Goal: Information Seeking & Learning: Learn about a topic

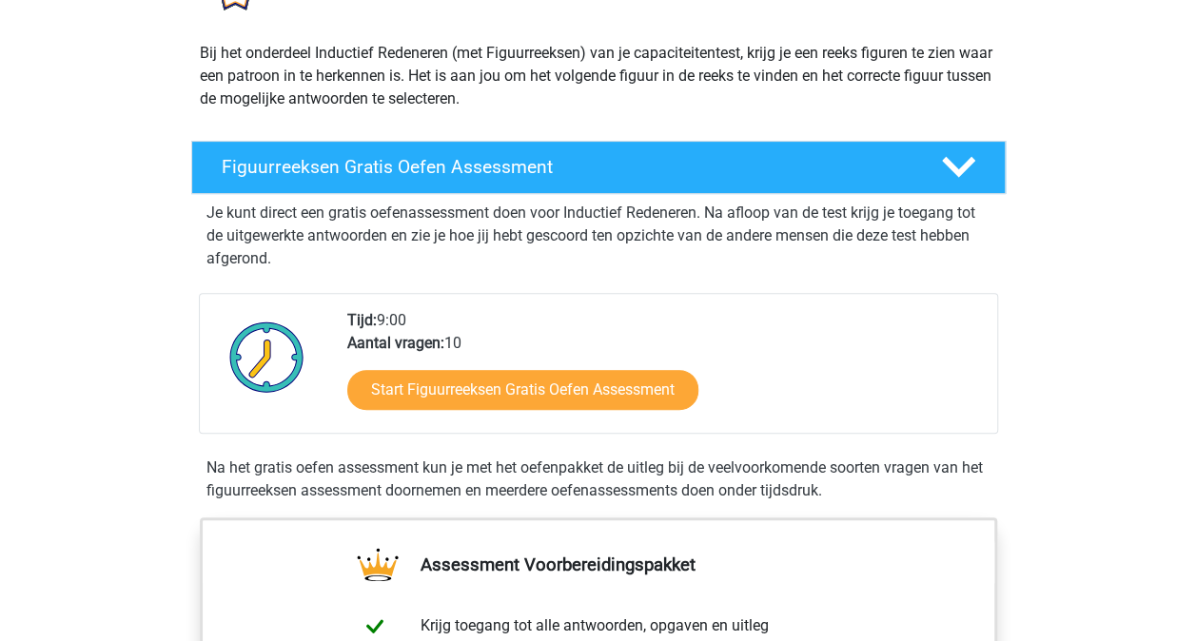
scroll to position [285, 0]
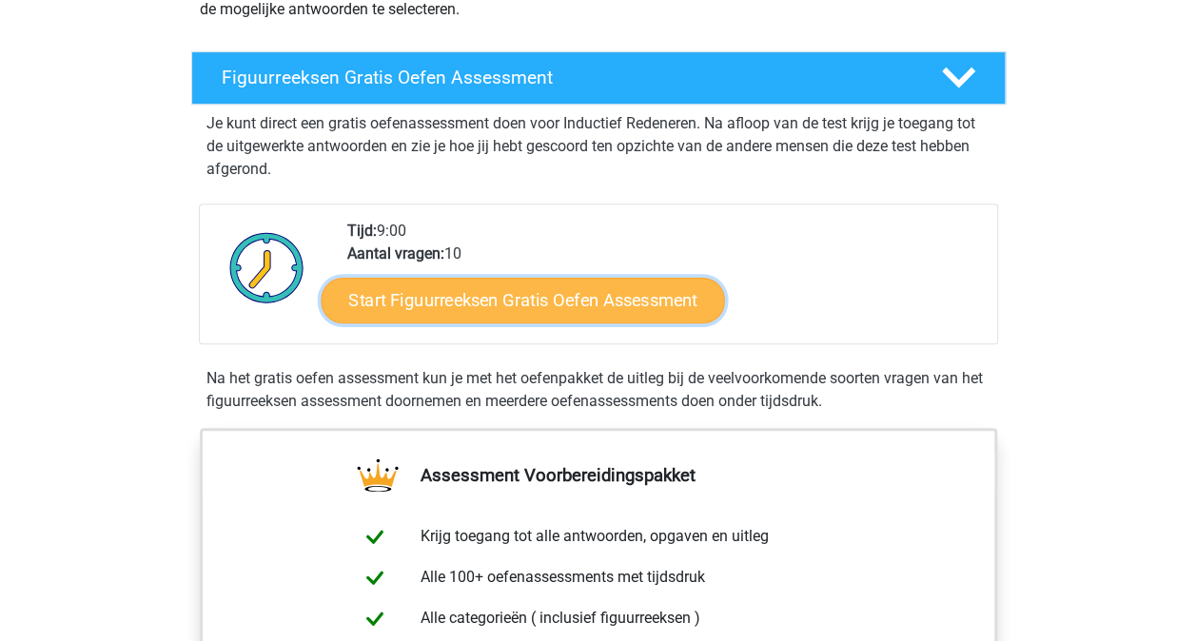
click at [533, 307] on link "Start Figuurreeksen Gratis Oefen Assessment" at bounding box center [522, 300] width 403 height 46
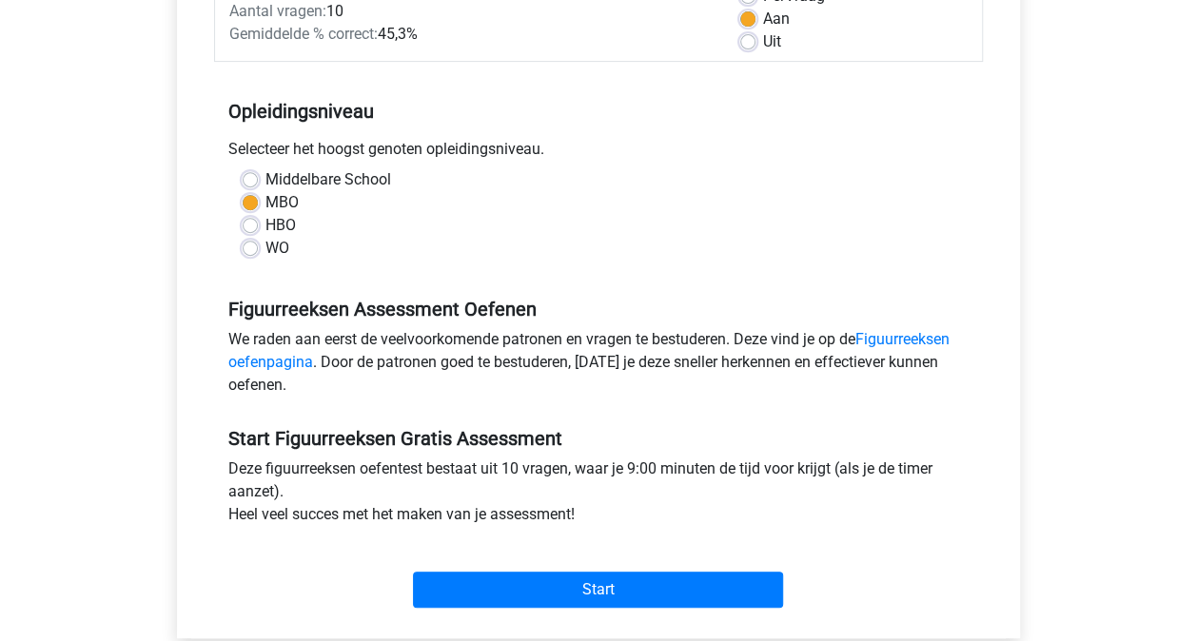
scroll to position [381, 0]
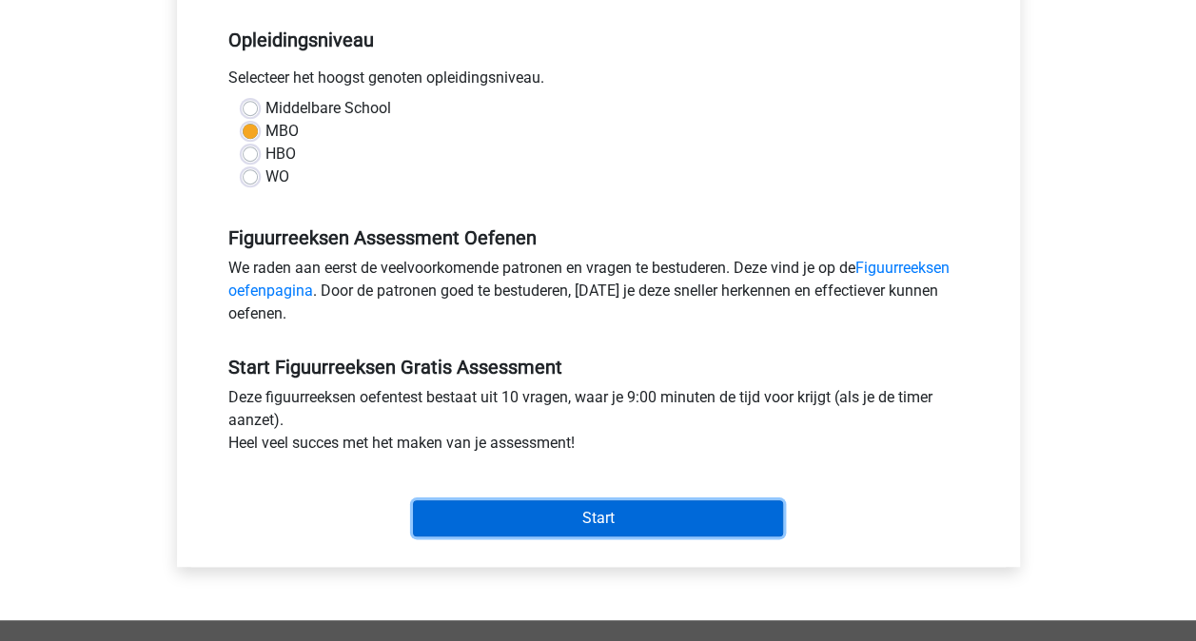
click at [550, 516] on input "Start" at bounding box center [598, 519] width 370 height 36
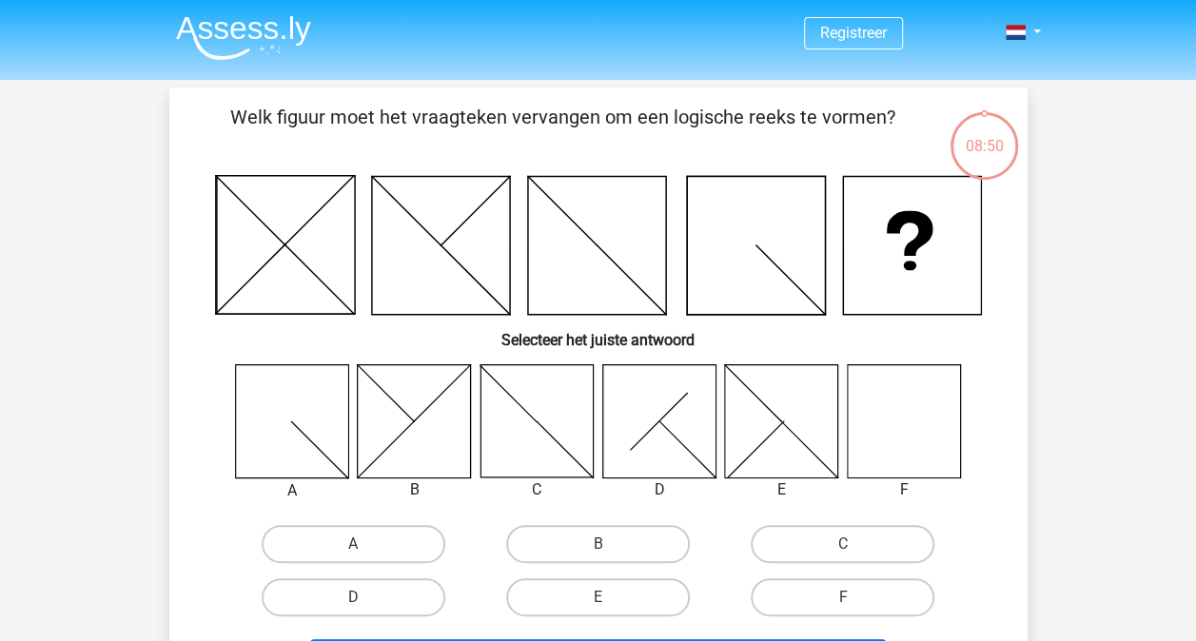
click at [853, 599] on input "F" at bounding box center [849, 604] width 12 height 12
radio input "true"
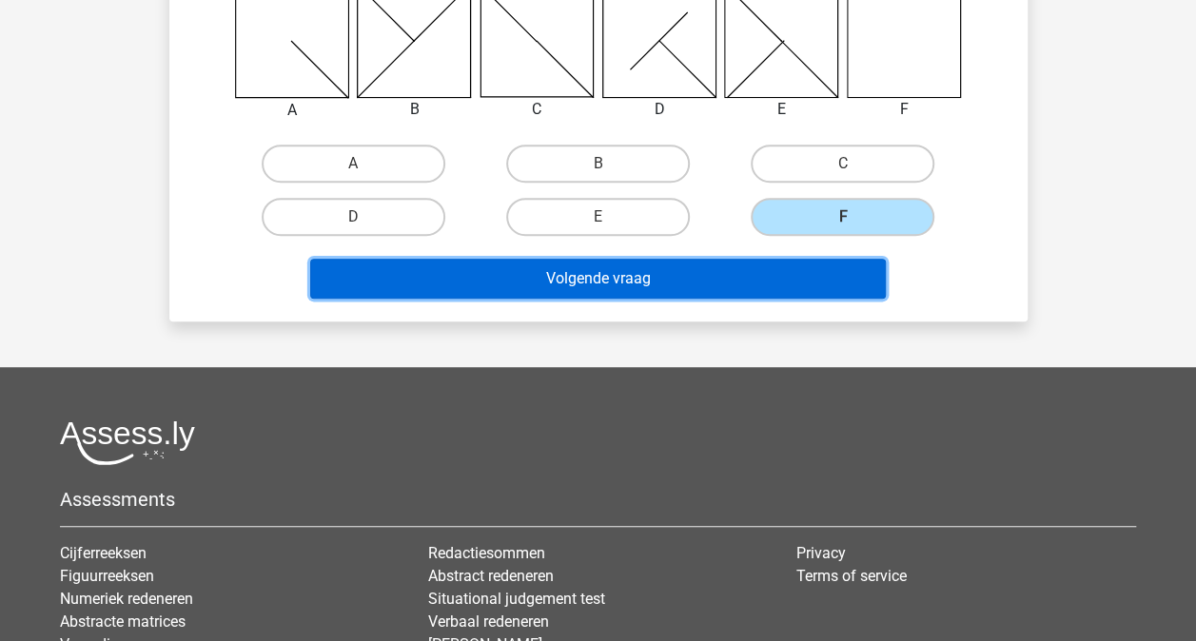
click at [617, 285] on button "Volgende vraag" at bounding box center [598, 279] width 576 height 40
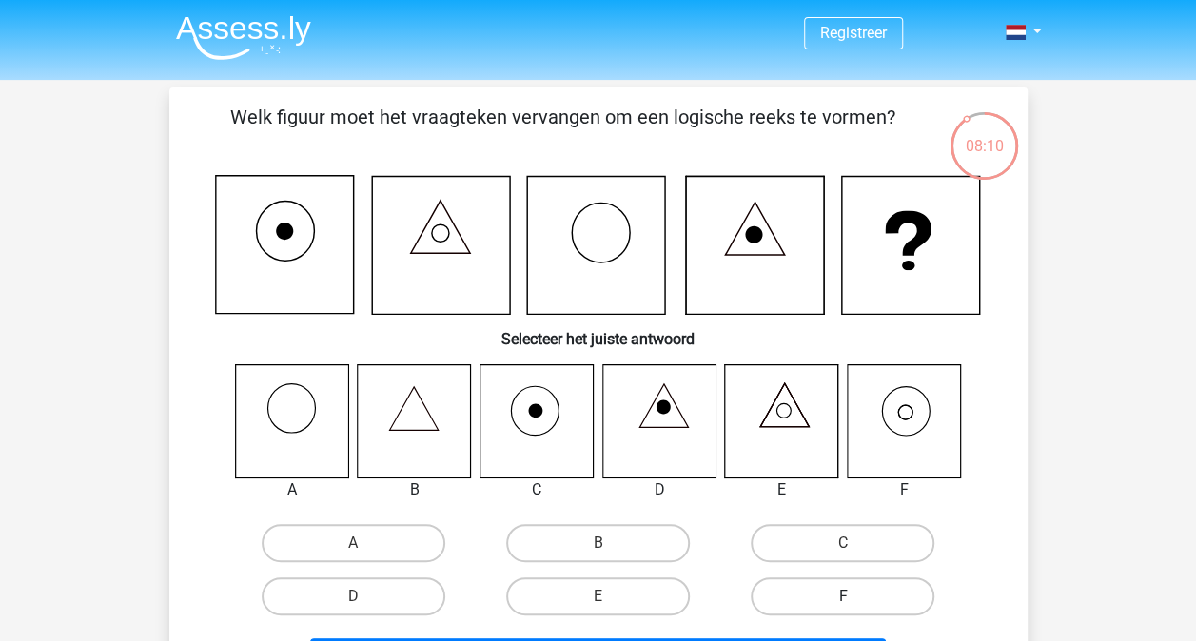
click at [856, 596] on label "F" at bounding box center [843, 597] width 184 height 38
click at [856, 597] on input "F" at bounding box center [849, 603] width 12 height 12
radio input "true"
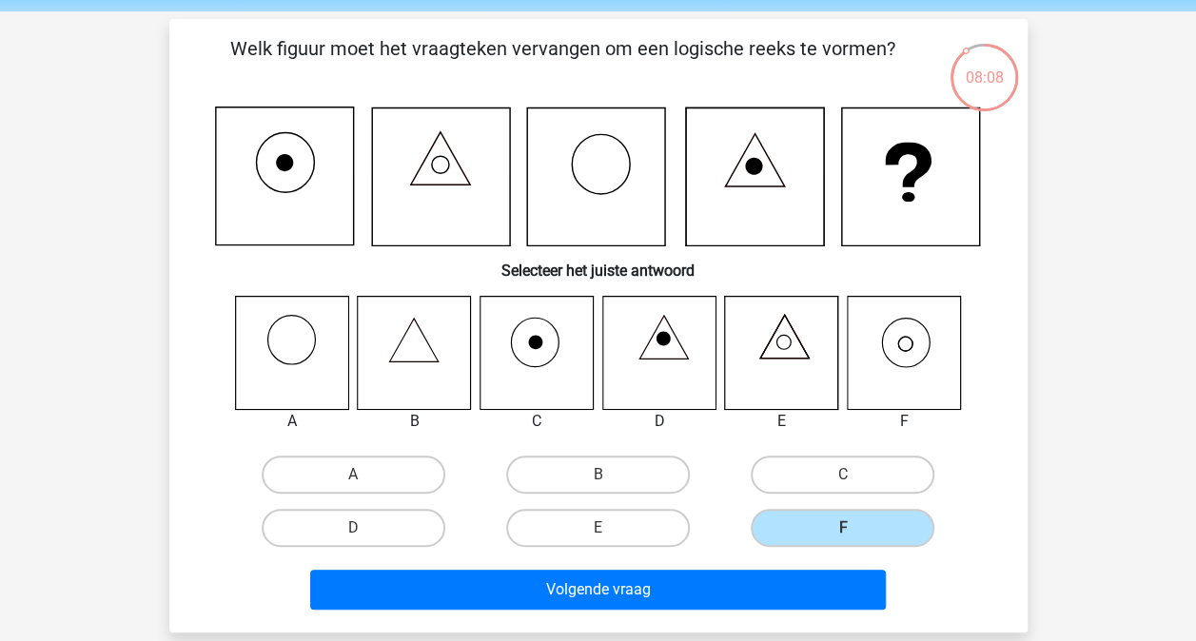
scroll to position [285, 0]
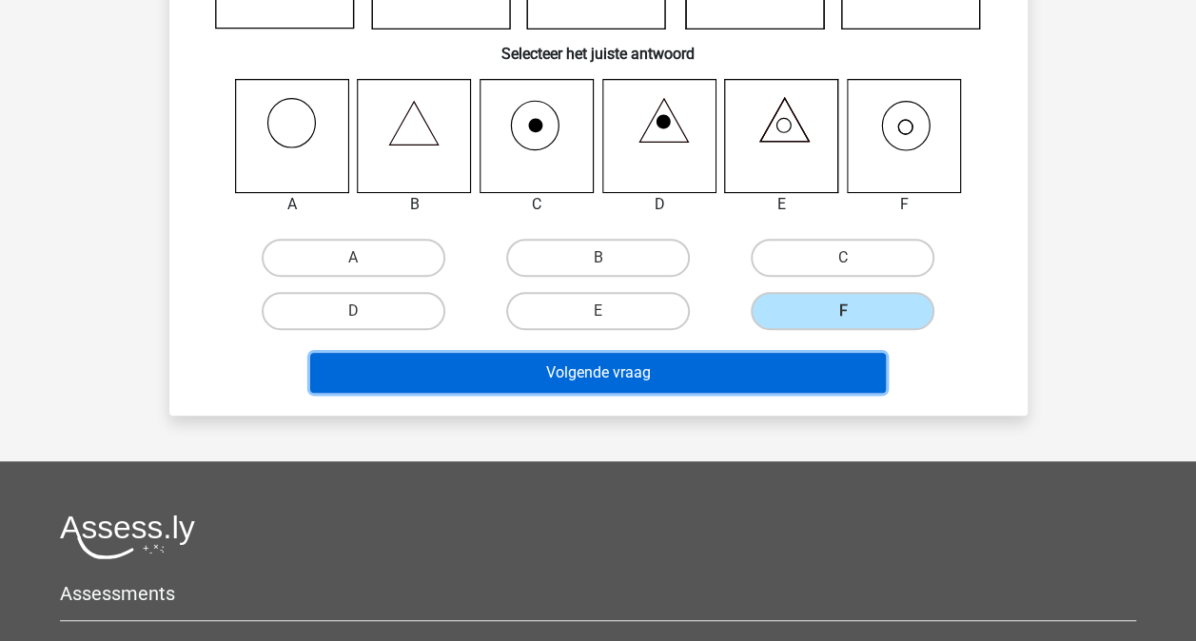
click at [568, 373] on button "Volgende vraag" at bounding box center [598, 373] width 576 height 40
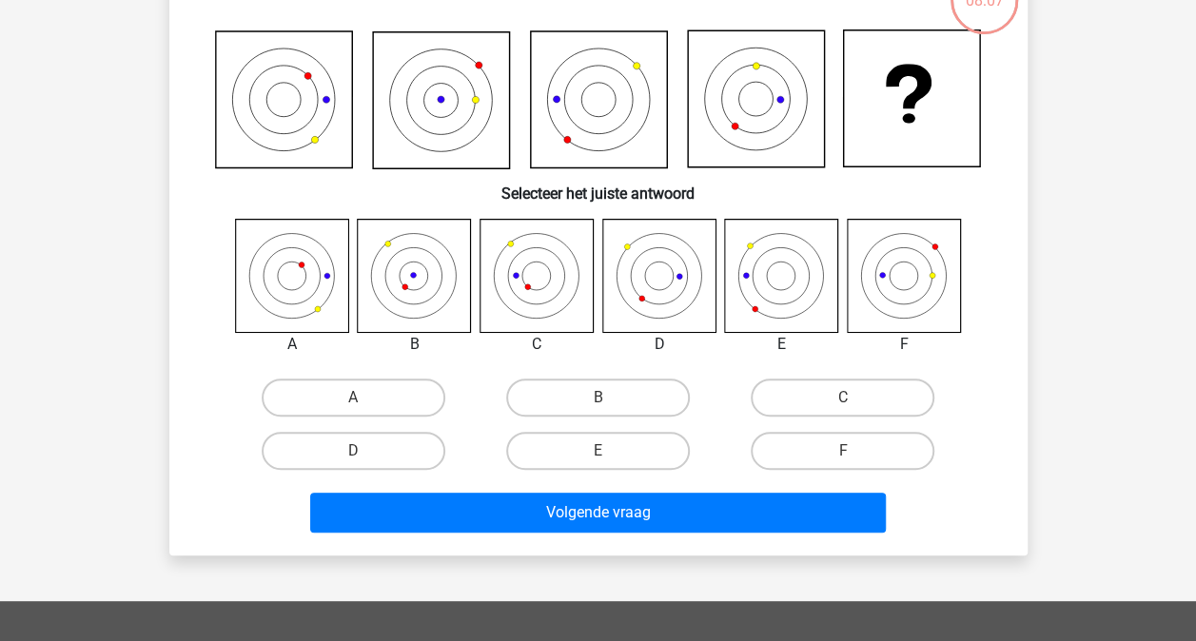
scroll to position [88, 0]
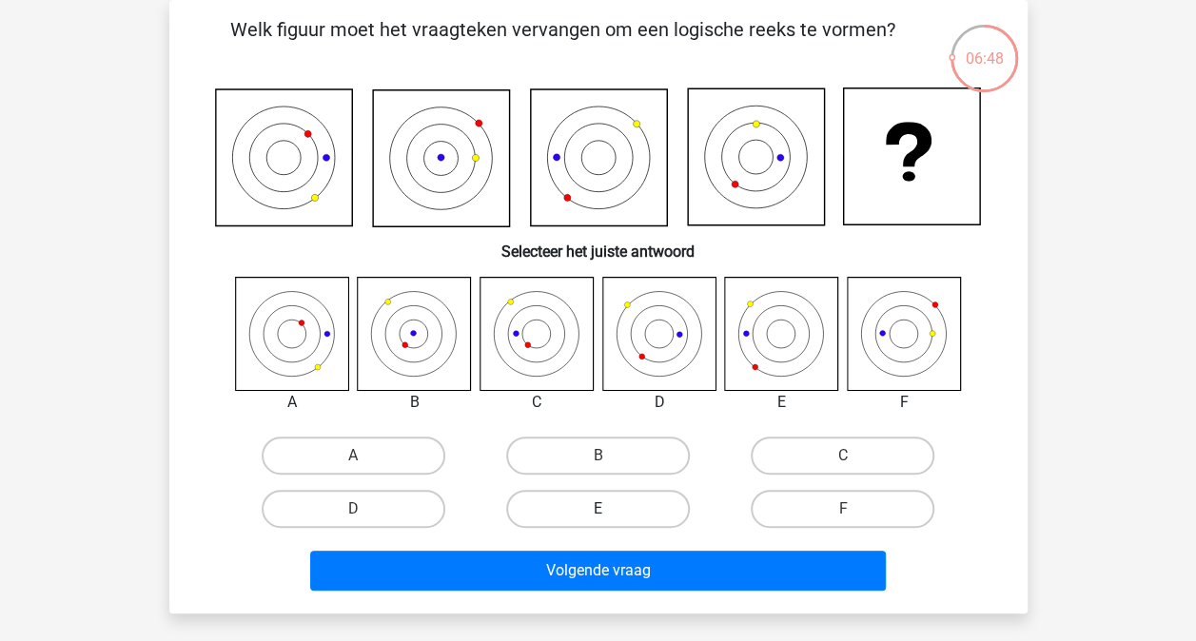
click at [584, 506] on label "E" at bounding box center [598, 509] width 184 height 38
click at [598, 509] on input "E" at bounding box center [604, 515] width 12 height 12
radio input "true"
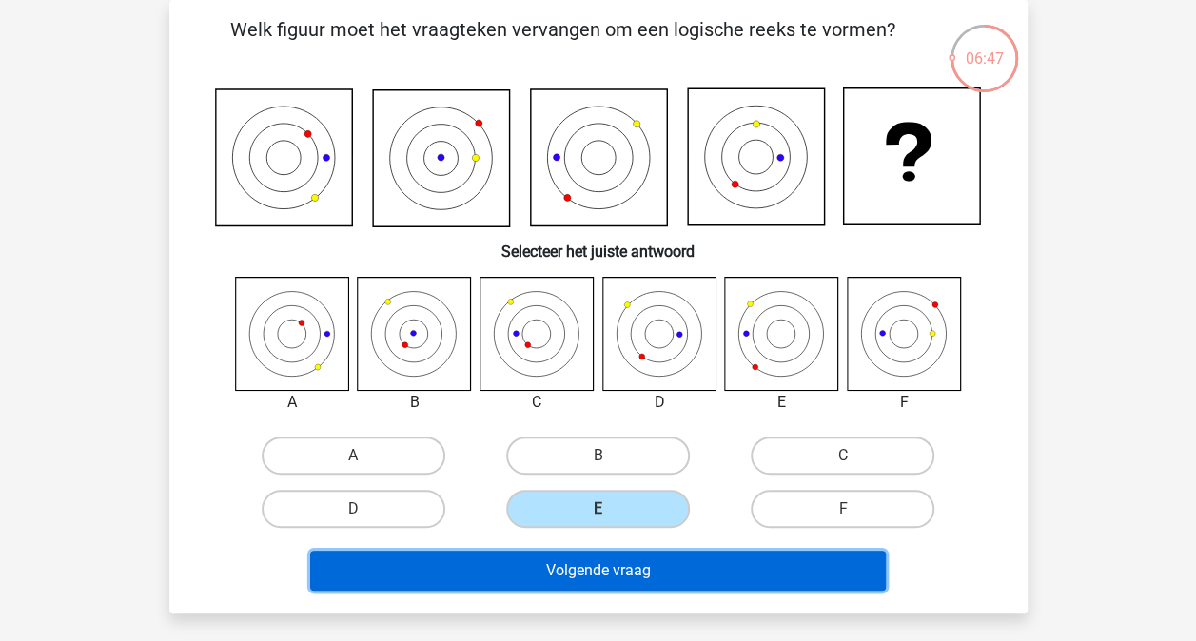
click at [593, 571] on button "Volgende vraag" at bounding box center [598, 571] width 576 height 40
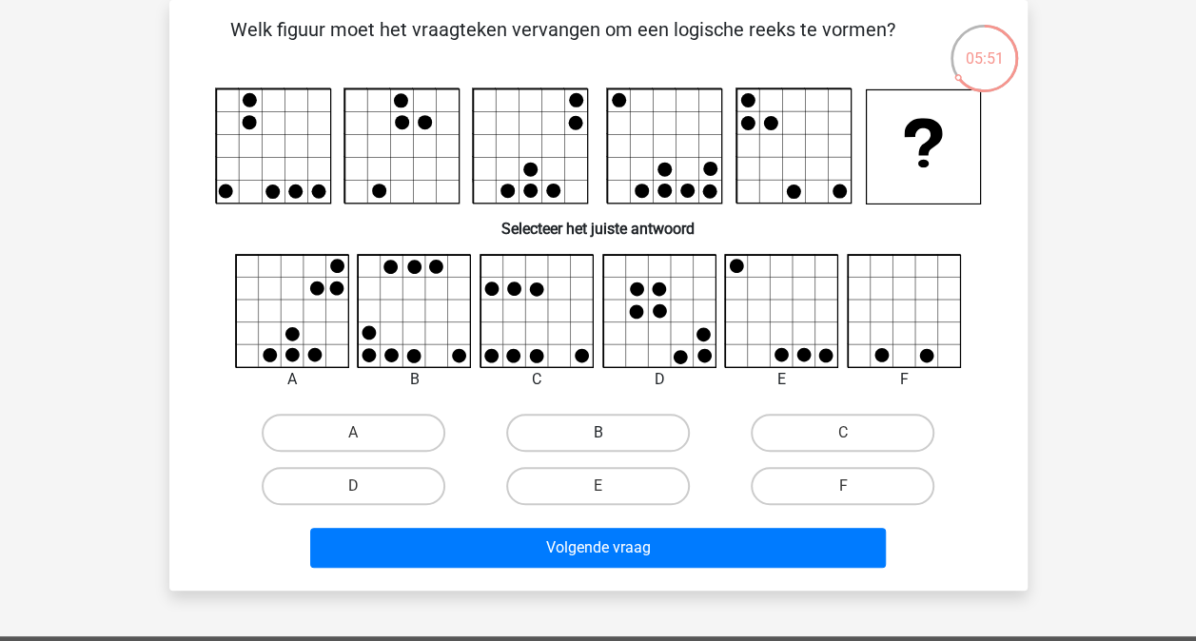
click at [568, 417] on label "B" at bounding box center [598, 433] width 184 height 38
click at [598, 433] on input "B" at bounding box center [604, 439] width 12 height 12
radio input "true"
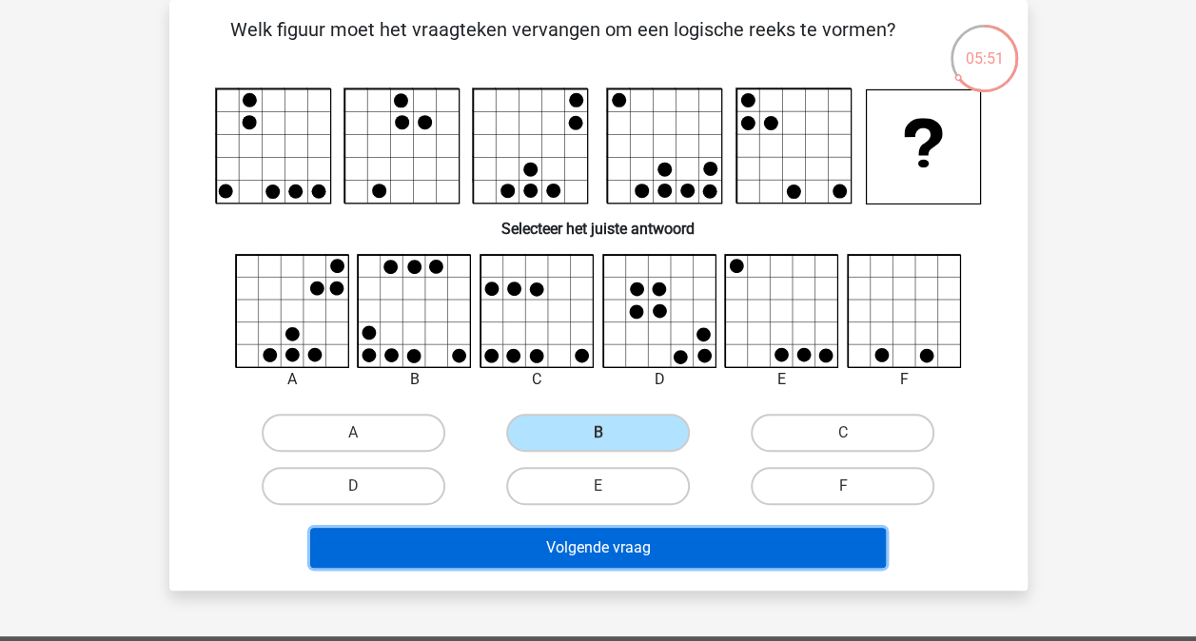
click at [603, 544] on button "Volgende vraag" at bounding box center [598, 548] width 576 height 40
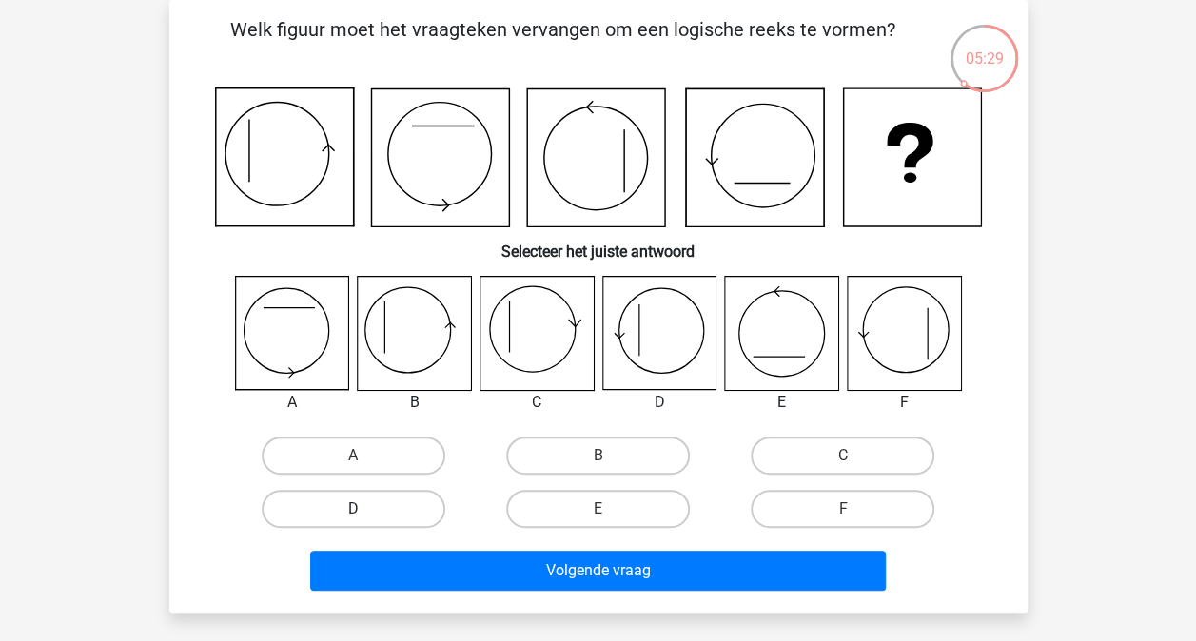
click at [335, 510] on label "D" at bounding box center [354, 509] width 184 height 38
click at [353, 510] on input "D" at bounding box center [359, 515] width 12 height 12
radio input "true"
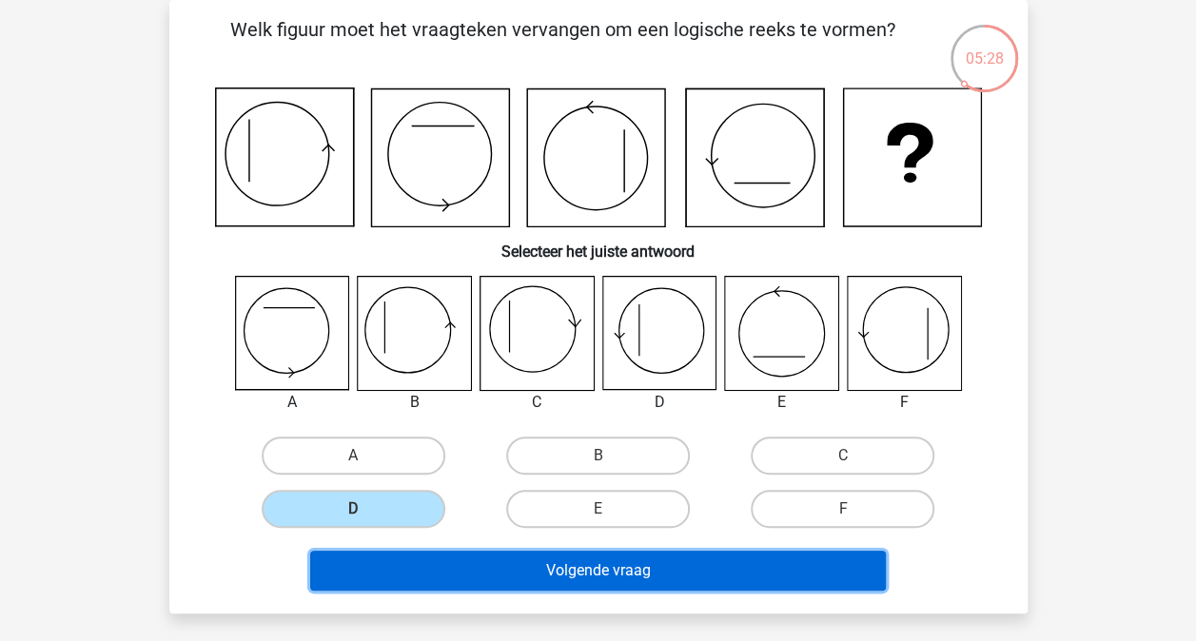
click at [556, 559] on button "Volgende vraag" at bounding box center [598, 571] width 576 height 40
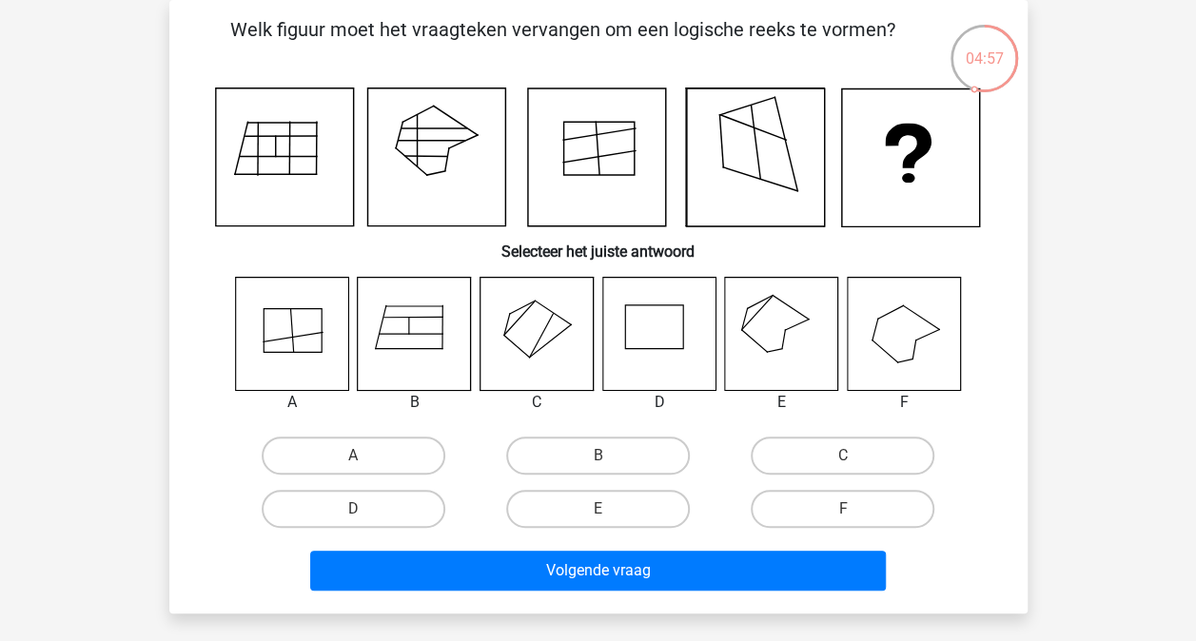
click at [601, 514] on input "E" at bounding box center [604, 515] width 12 height 12
radio input "true"
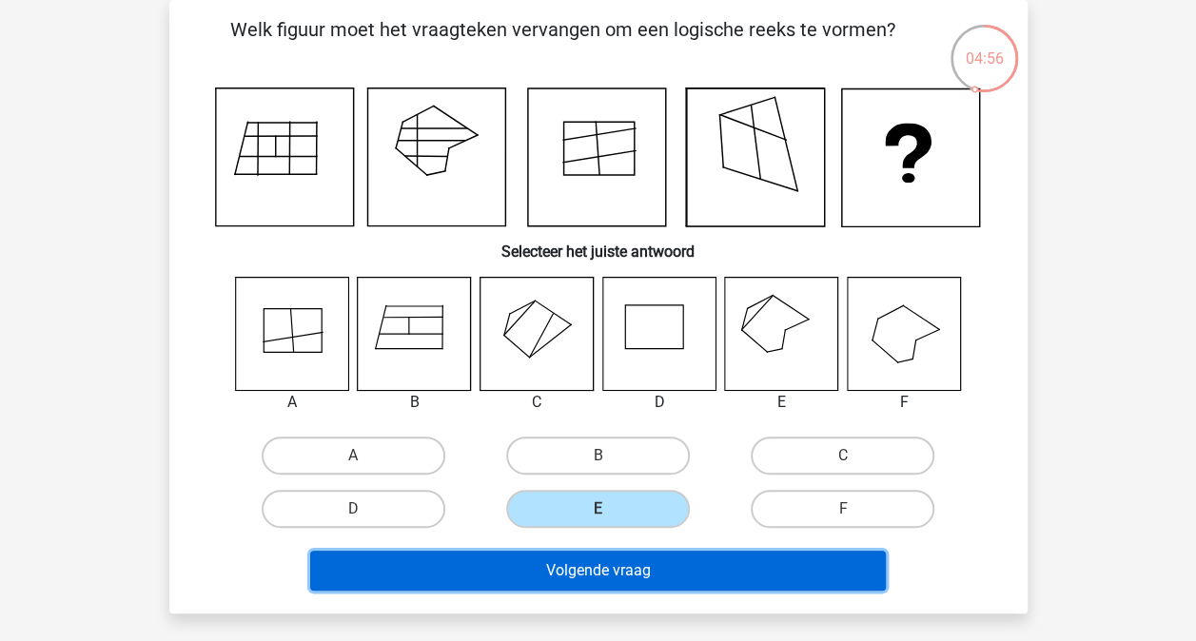
click at [600, 568] on button "Volgende vraag" at bounding box center [598, 571] width 576 height 40
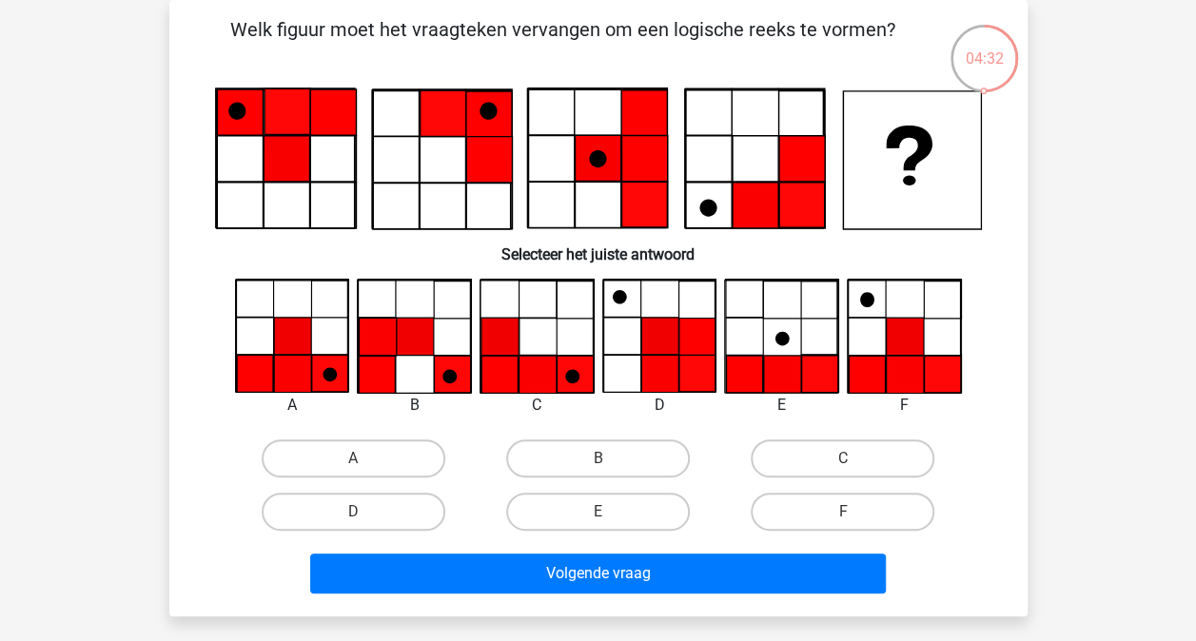
click at [357, 460] on input "A" at bounding box center [359, 465] width 12 height 12
radio input "true"
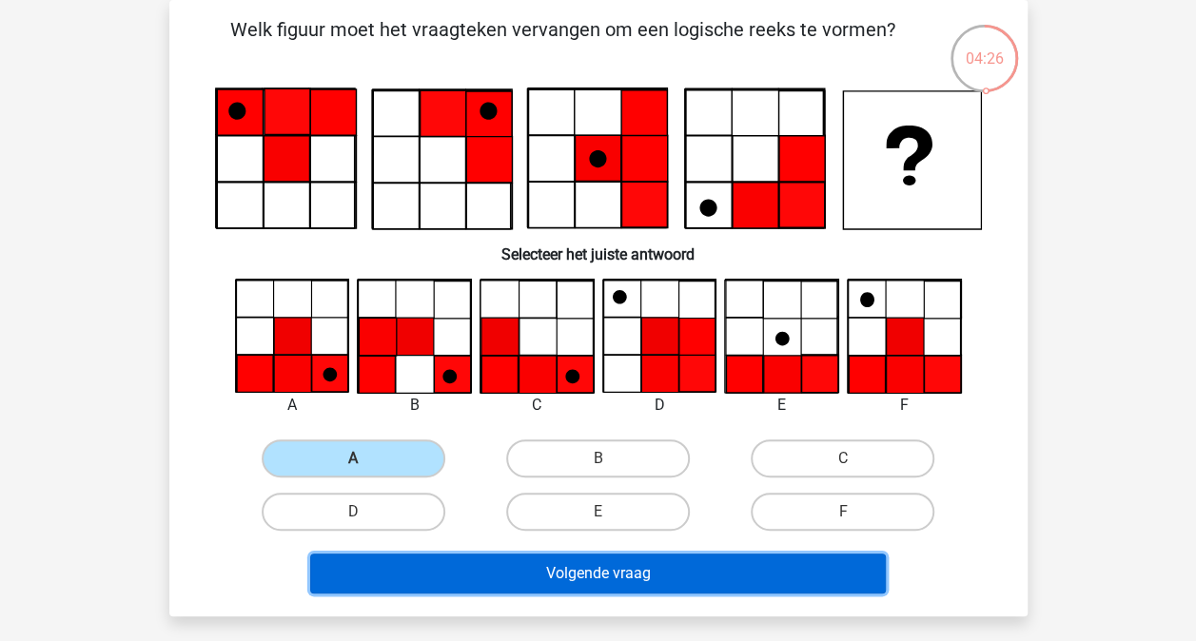
click at [390, 564] on button "Volgende vraag" at bounding box center [598, 574] width 576 height 40
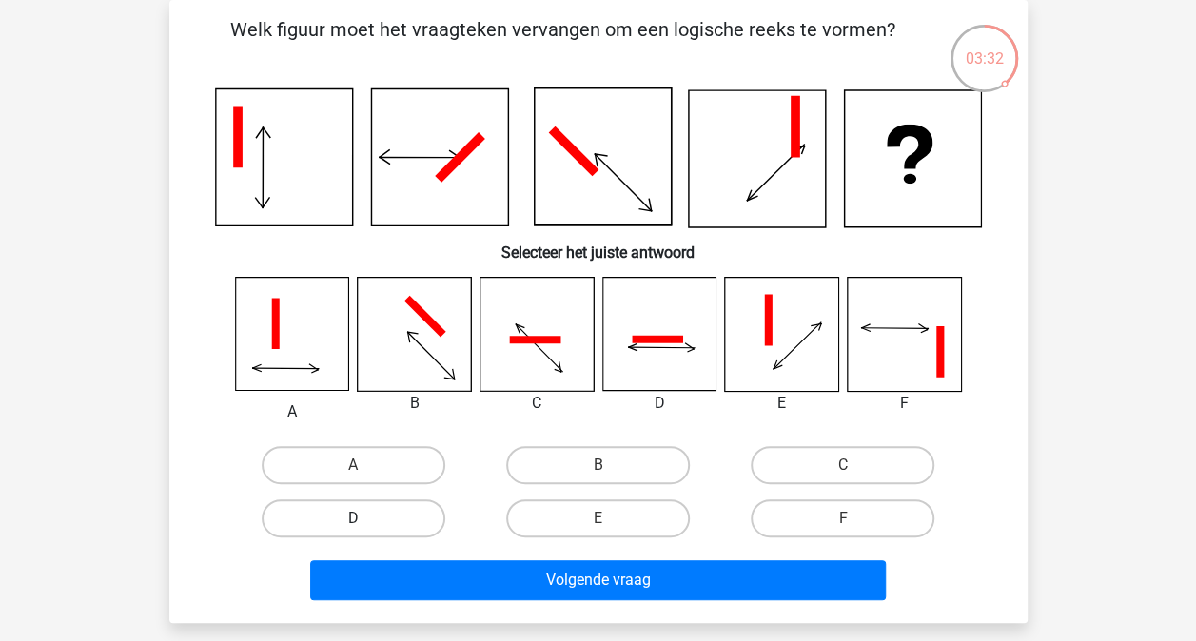
click at [380, 520] on label "D" at bounding box center [354, 519] width 184 height 38
click at [365, 520] on input "D" at bounding box center [359, 525] width 12 height 12
radio input "true"
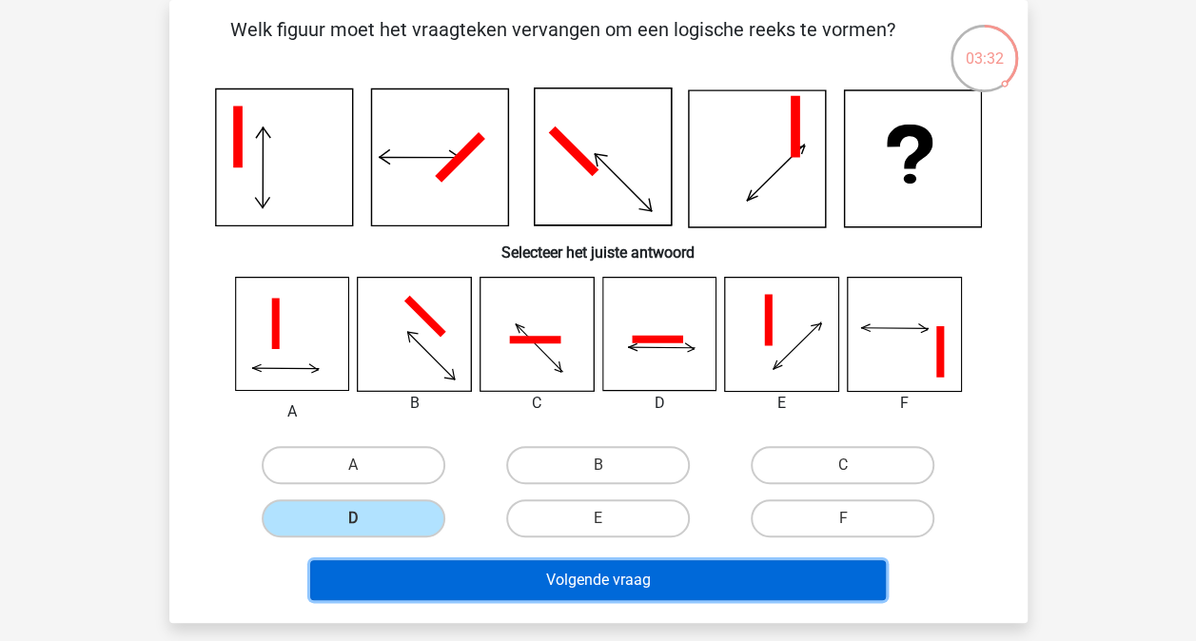
click at [543, 574] on button "Volgende vraag" at bounding box center [598, 581] width 576 height 40
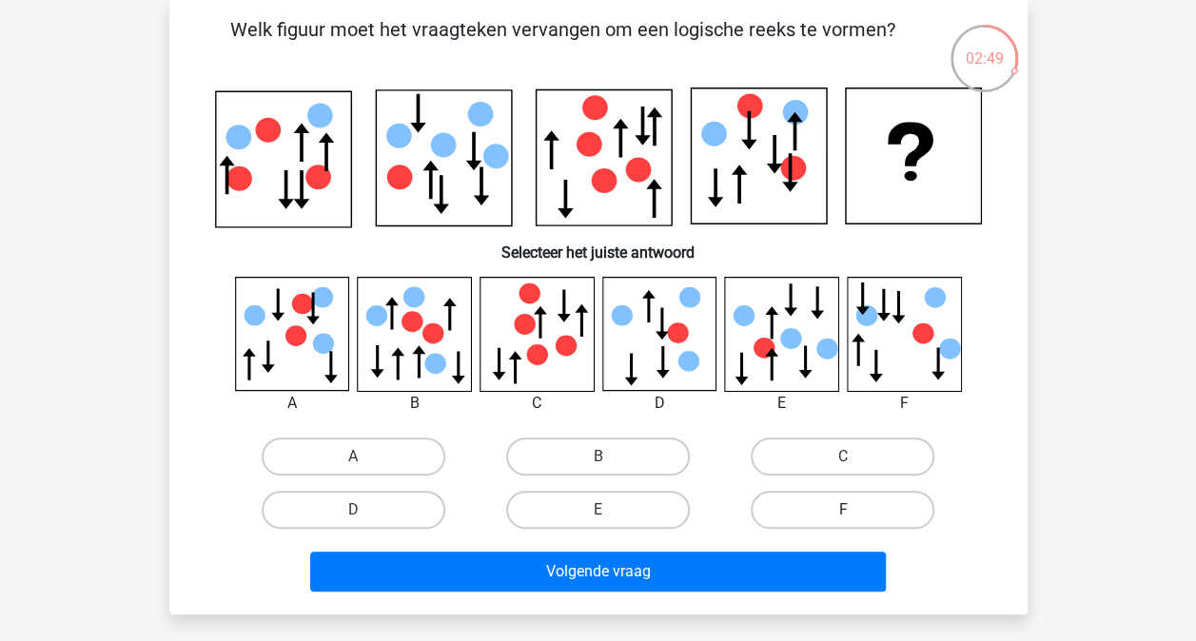
click at [796, 503] on label "F" at bounding box center [843, 510] width 184 height 38
click at [843, 510] on input "F" at bounding box center [849, 516] width 12 height 12
radio input "true"
click at [358, 453] on label "A" at bounding box center [354, 457] width 184 height 38
click at [358, 457] on input "A" at bounding box center [359, 463] width 12 height 12
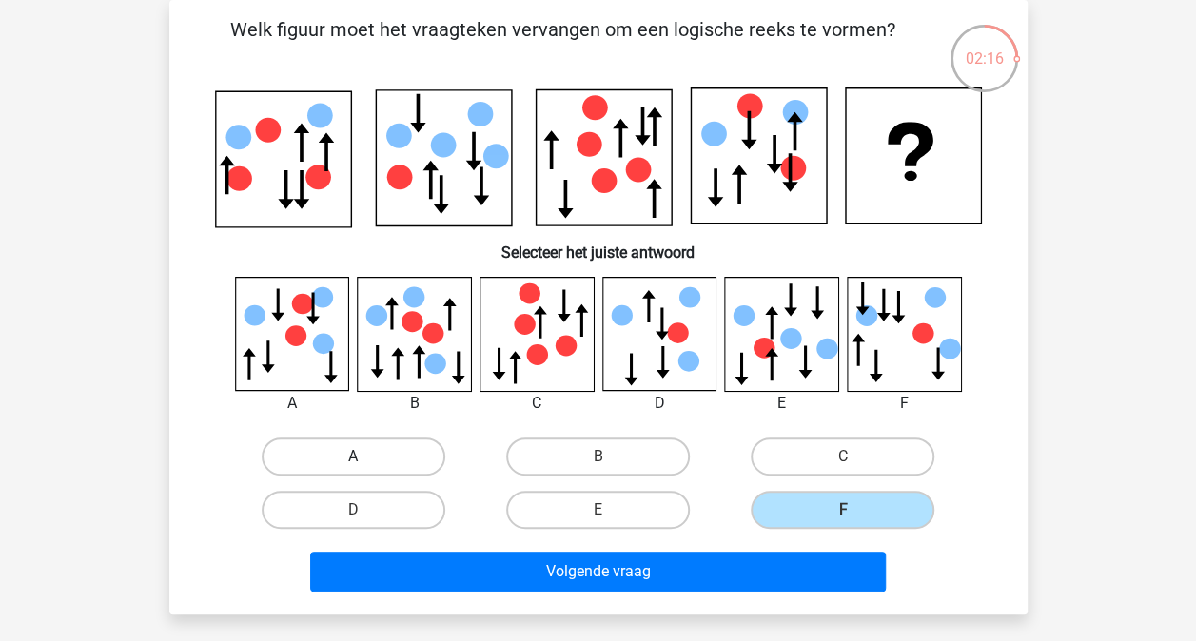
radio input "true"
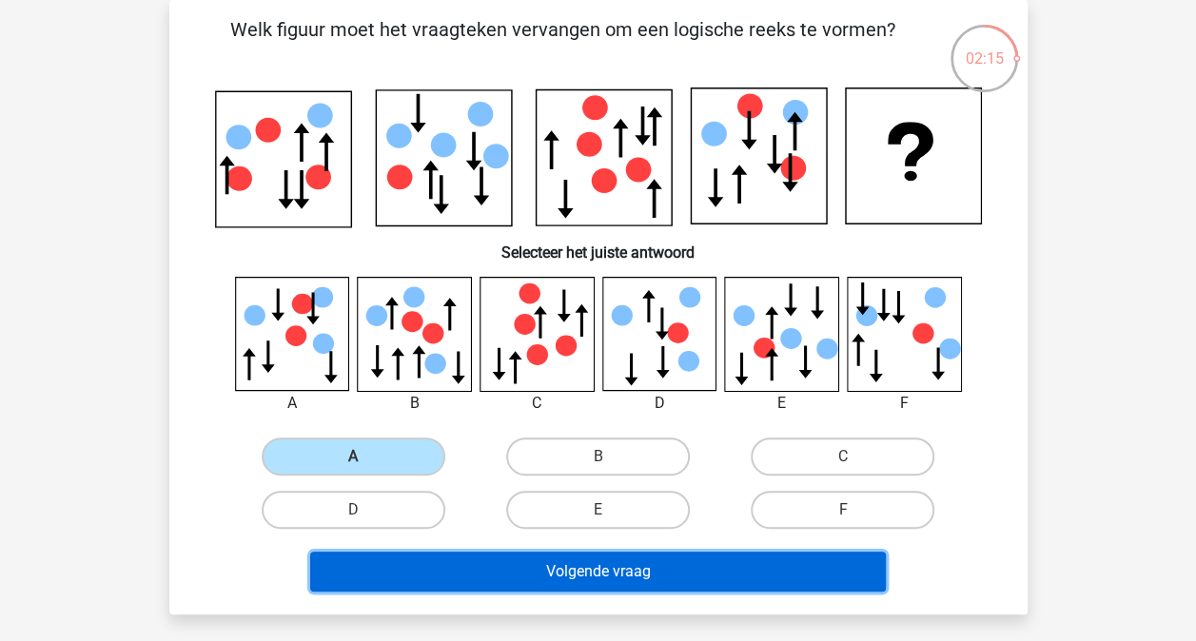
click at [560, 568] on button "Volgende vraag" at bounding box center [598, 572] width 576 height 40
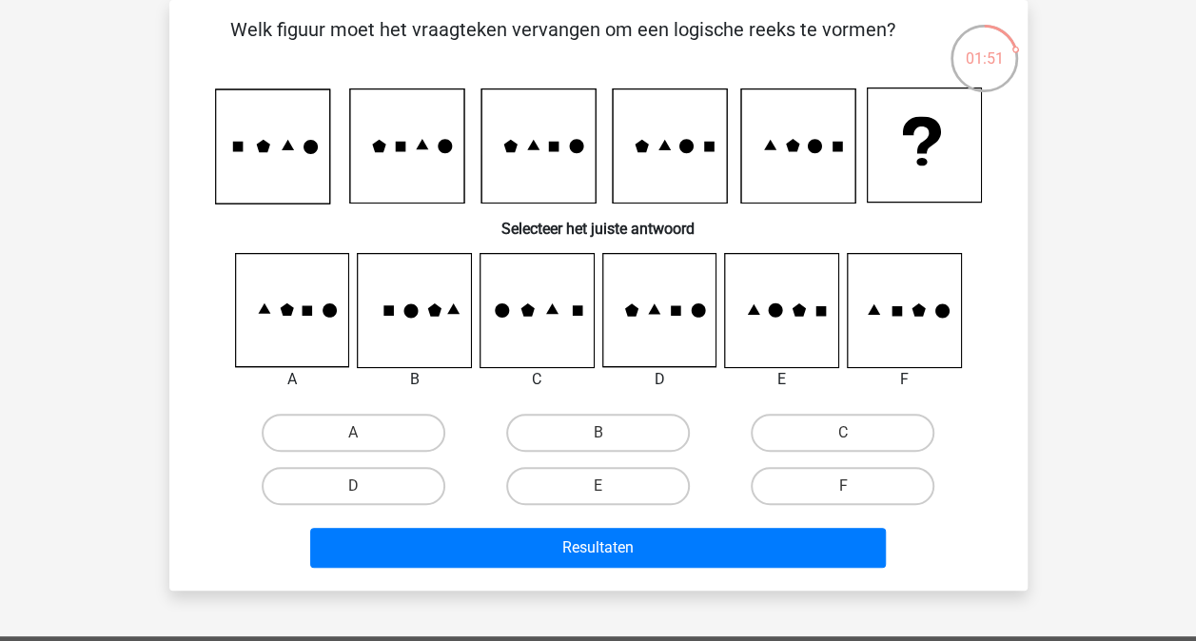
click at [683, 310] on icon at bounding box center [658, 310] width 113 height 113
click at [319, 480] on label "D" at bounding box center [354, 486] width 184 height 38
click at [353, 486] on input "D" at bounding box center [359, 492] width 12 height 12
radio input "true"
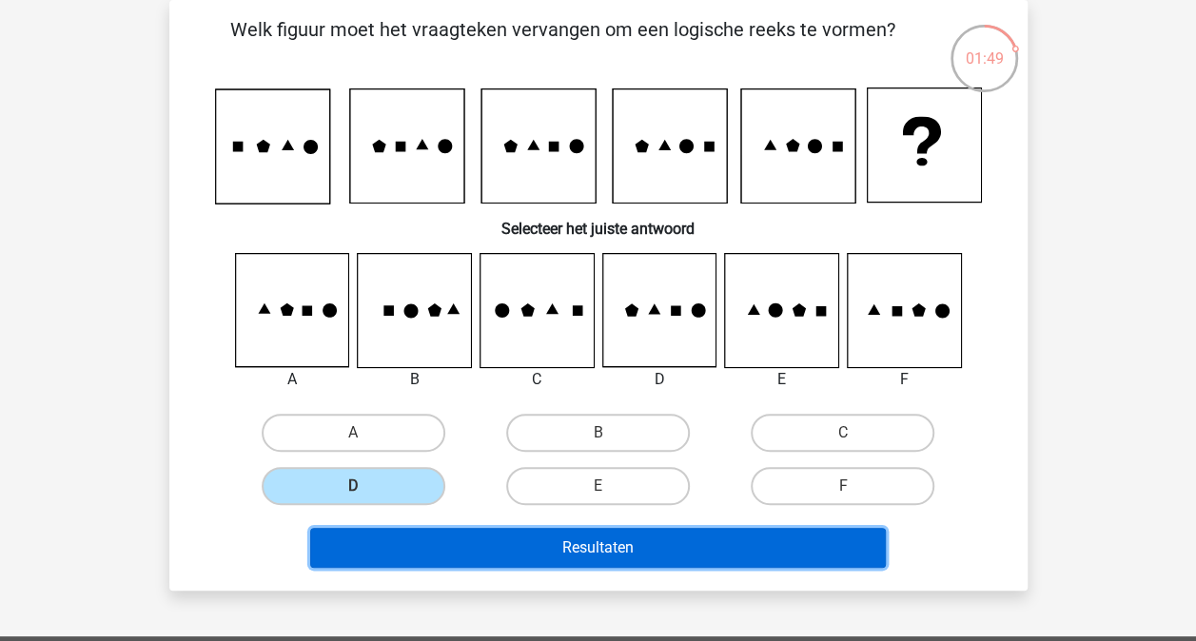
click at [413, 537] on button "Resultaten" at bounding box center [598, 548] width 576 height 40
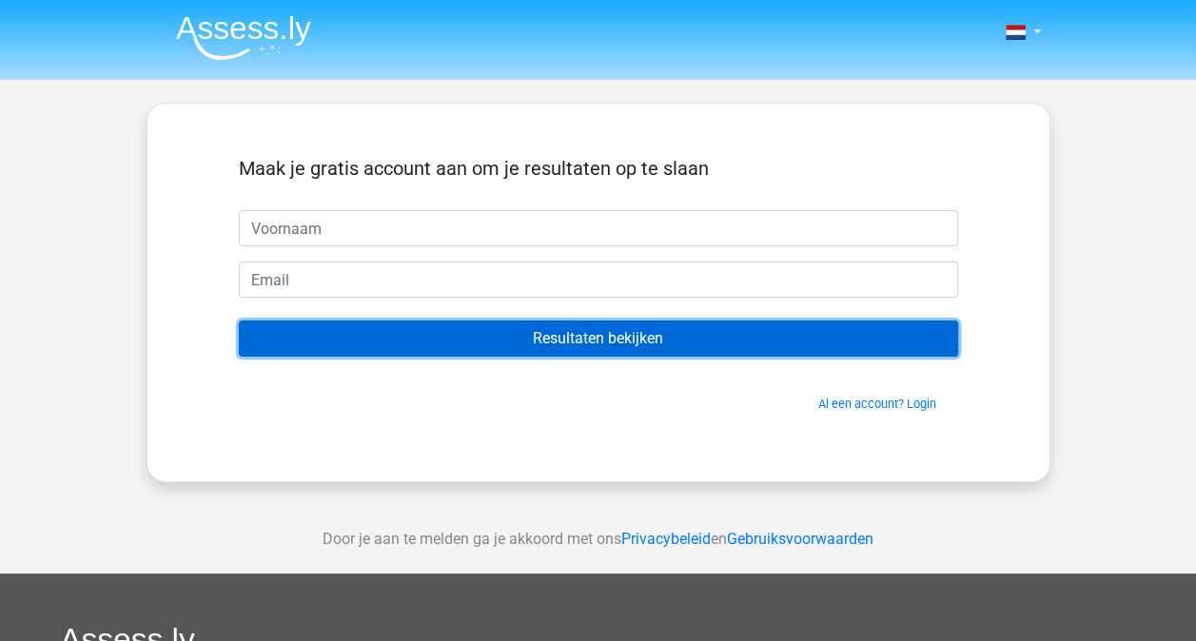
click at [422, 335] on input "Resultaten bekijken" at bounding box center [598, 339] width 719 height 36
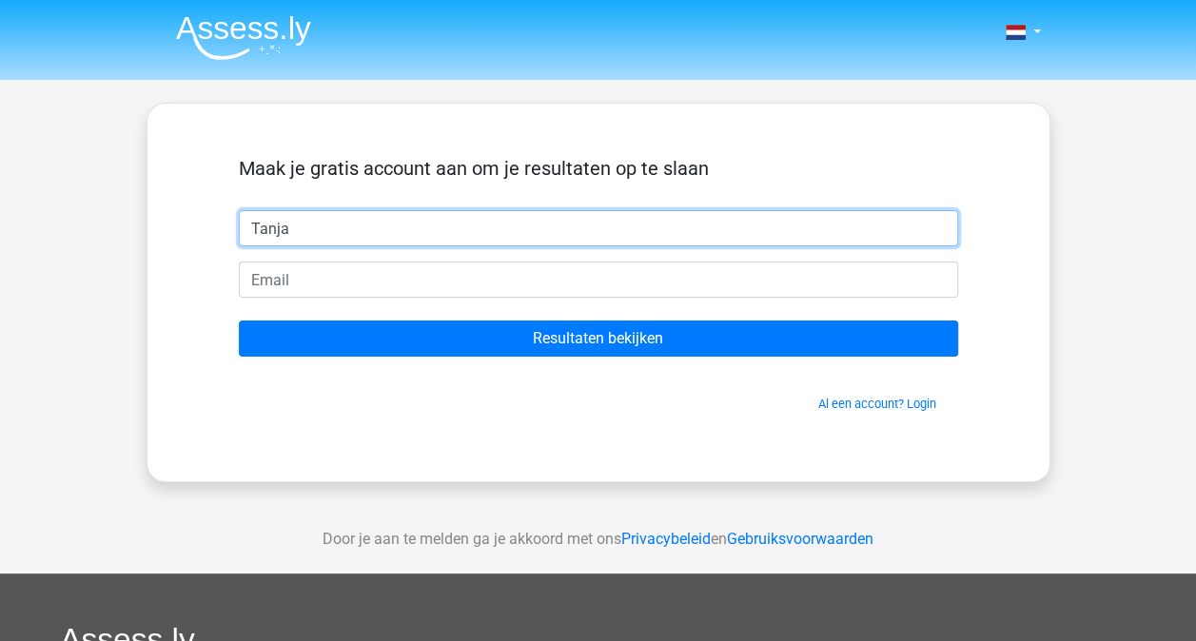
type input "Tanja"
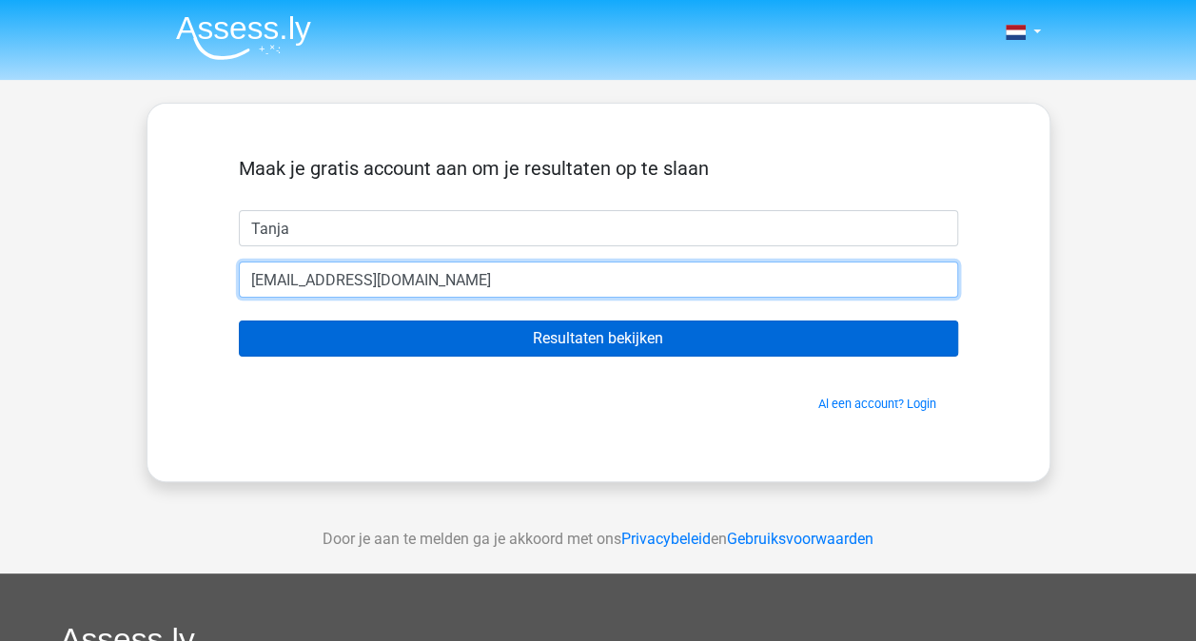
type input "hatdejong@hotmail.com"
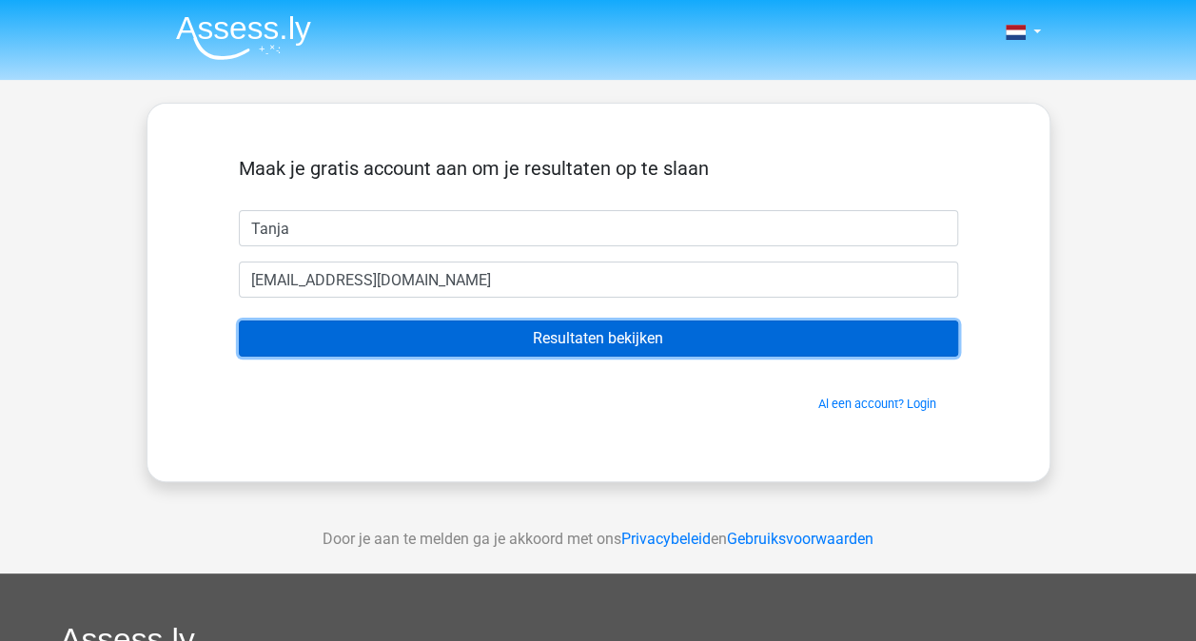
click at [513, 339] on input "Resultaten bekijken" at bounding box center [598, 339] width 719 height 36
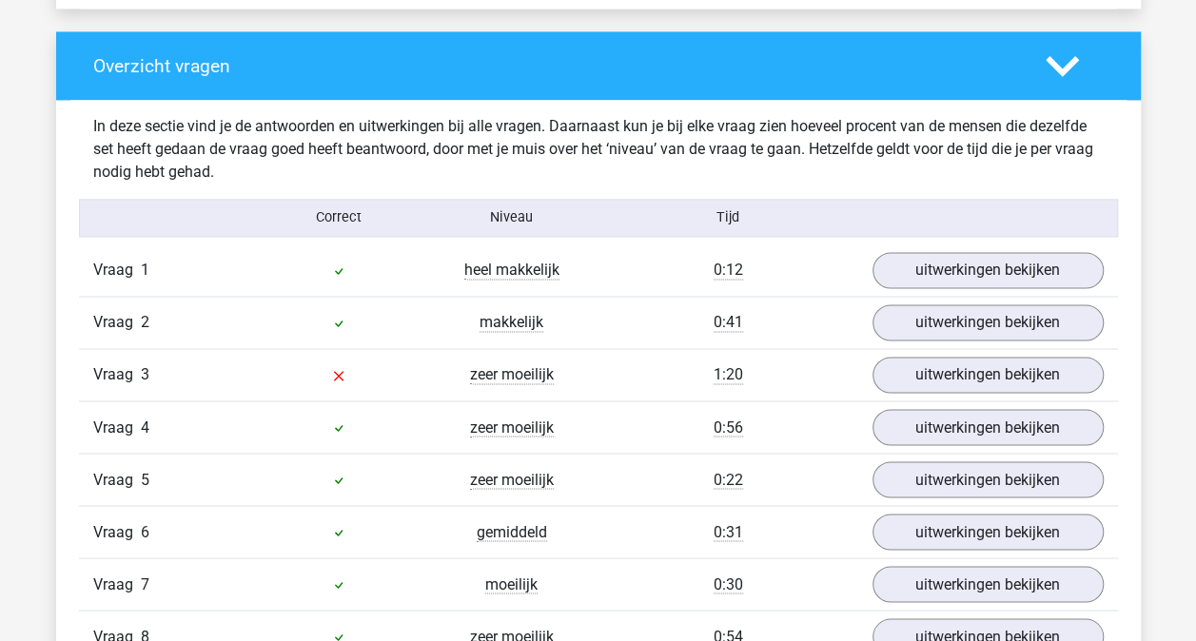
scroll to position [1427, 0]
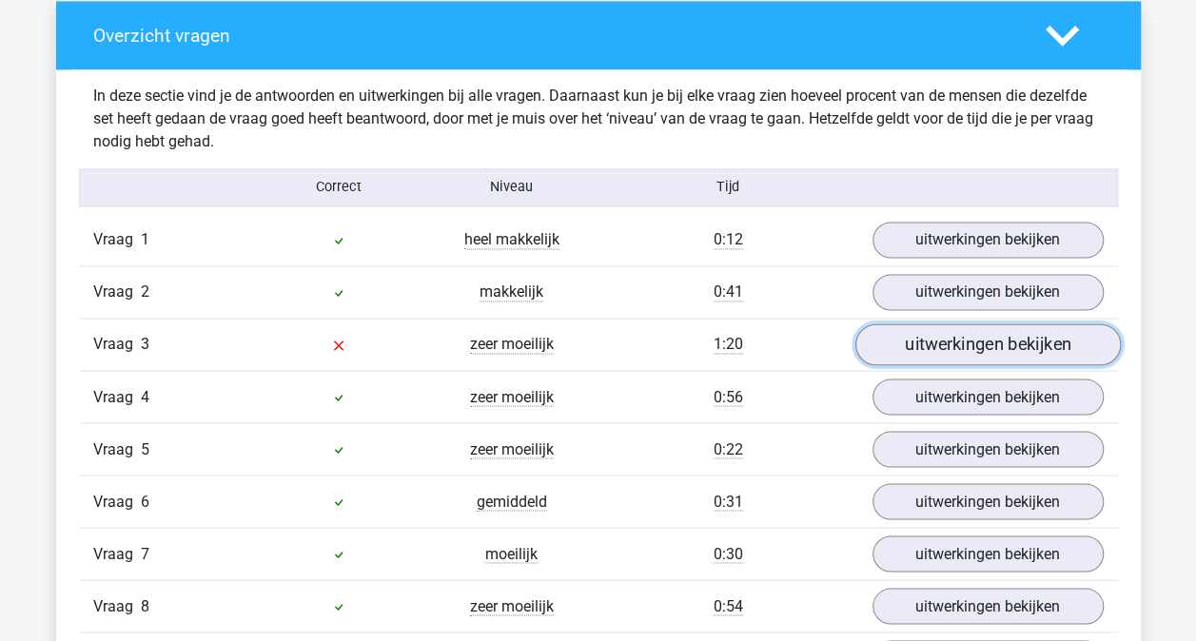
click at [935, 346] on link "uitwerkingen bekijken" at bounding box center [988, 345] width 266 height 42
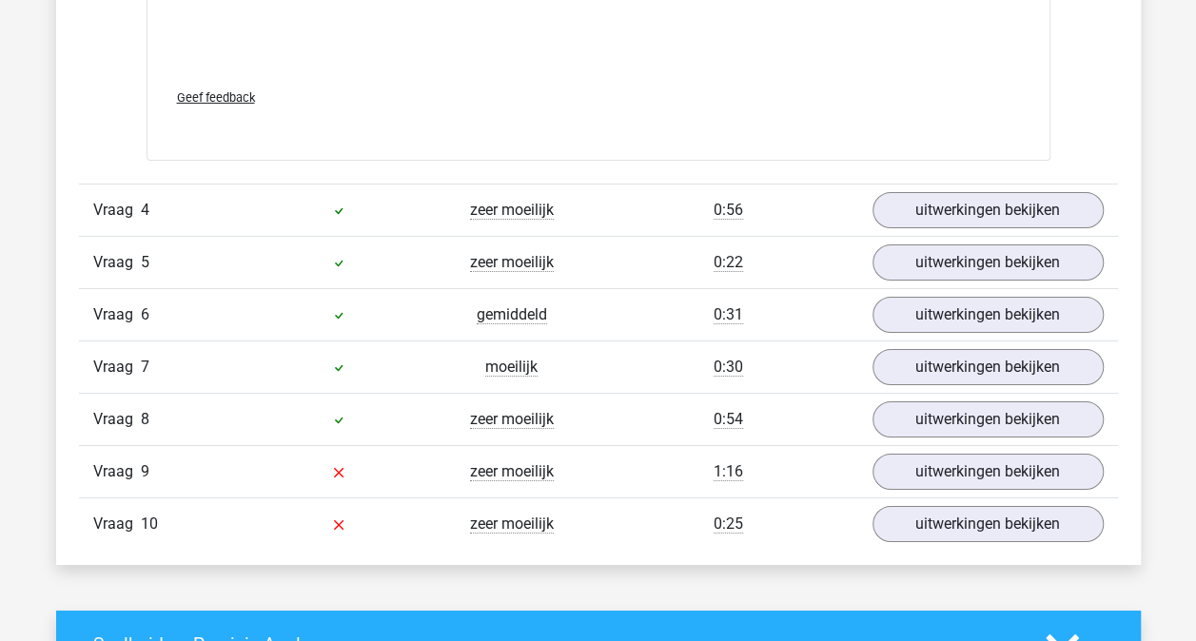
scroll to position [3236, 0]
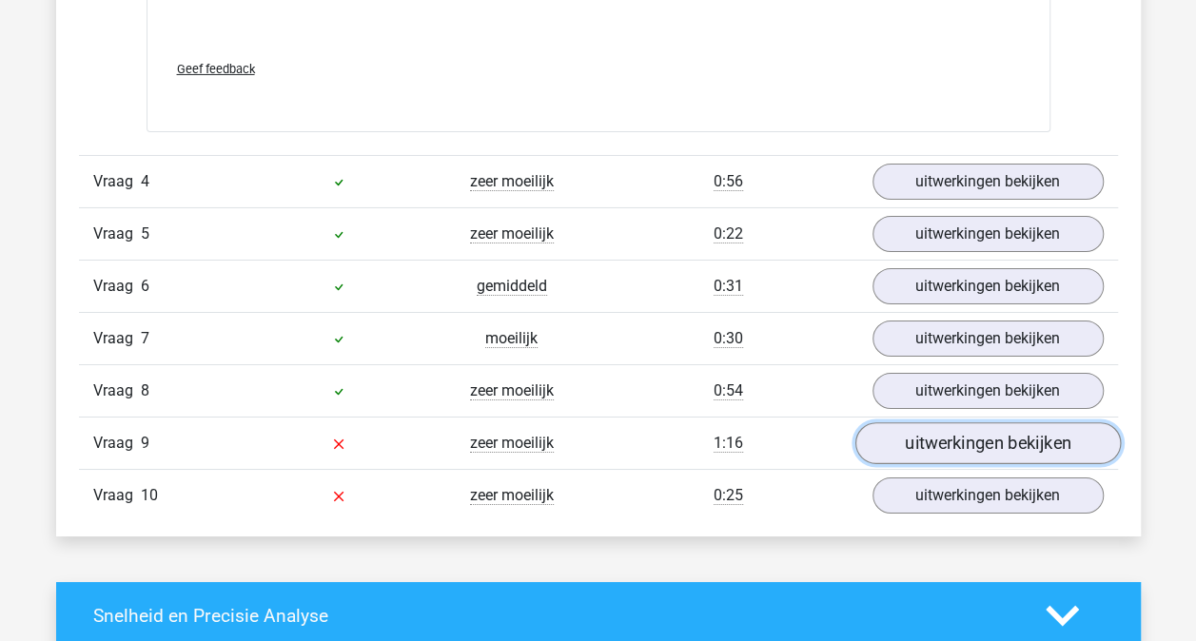
click at [915, 434] on link "uitwerkingen bekijken" at bounding box center [988, 444] width 266 height 42
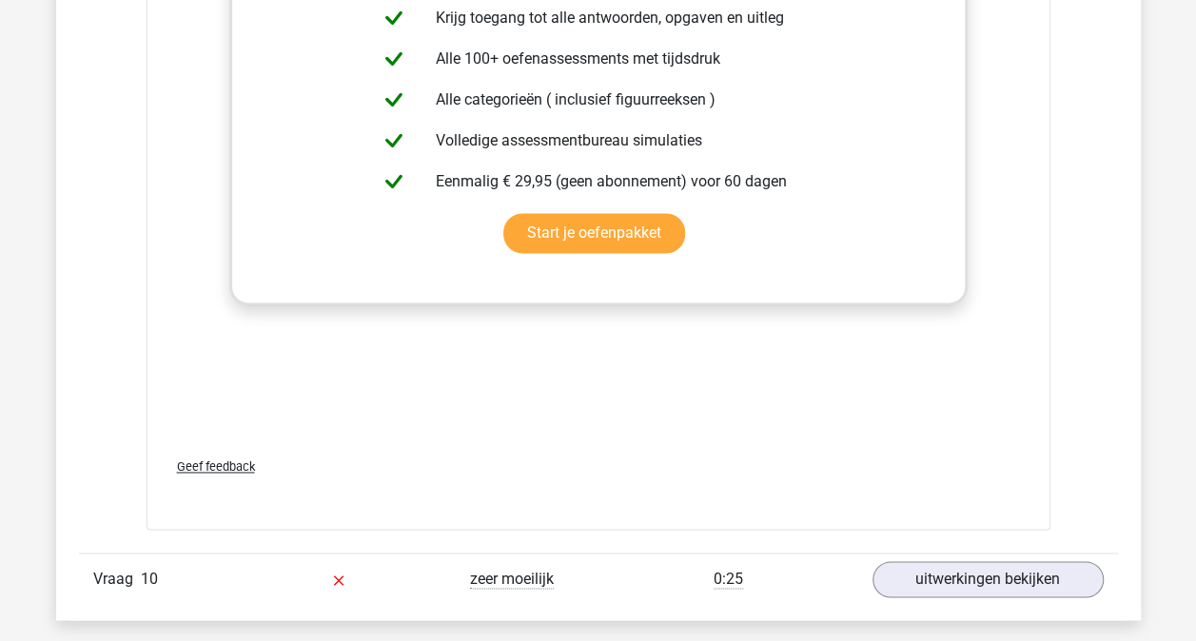
scroll to position [4853, 0]
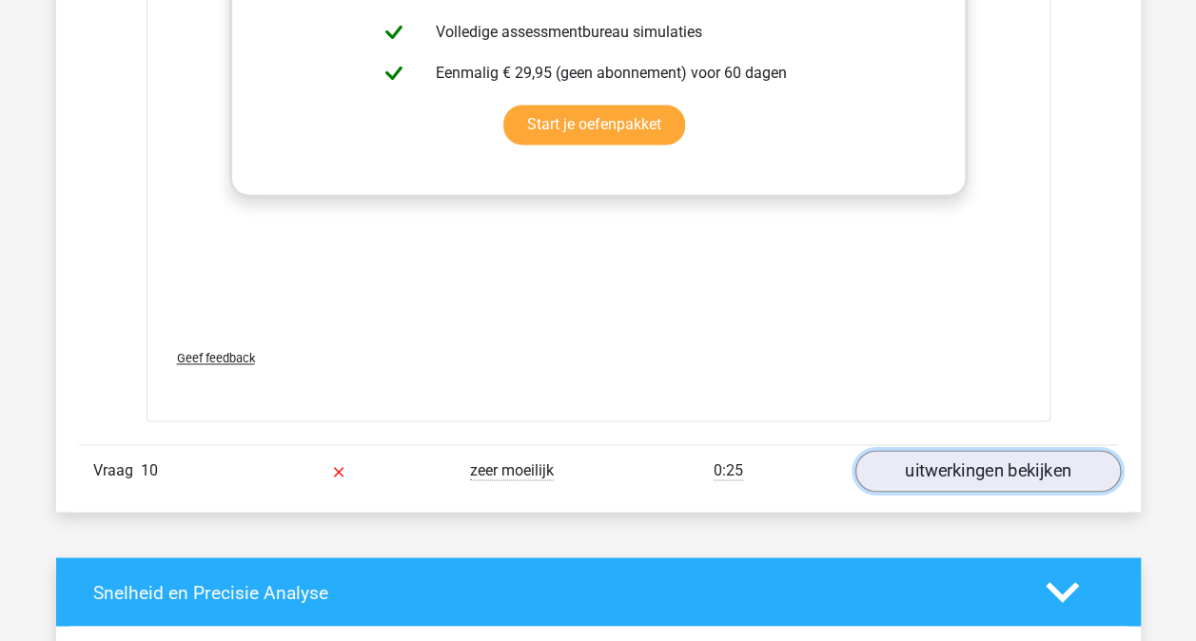
click at [1005, 461] on link "uitwerkingen bekijken" at bounding box center [988, 471] width 266 height 42
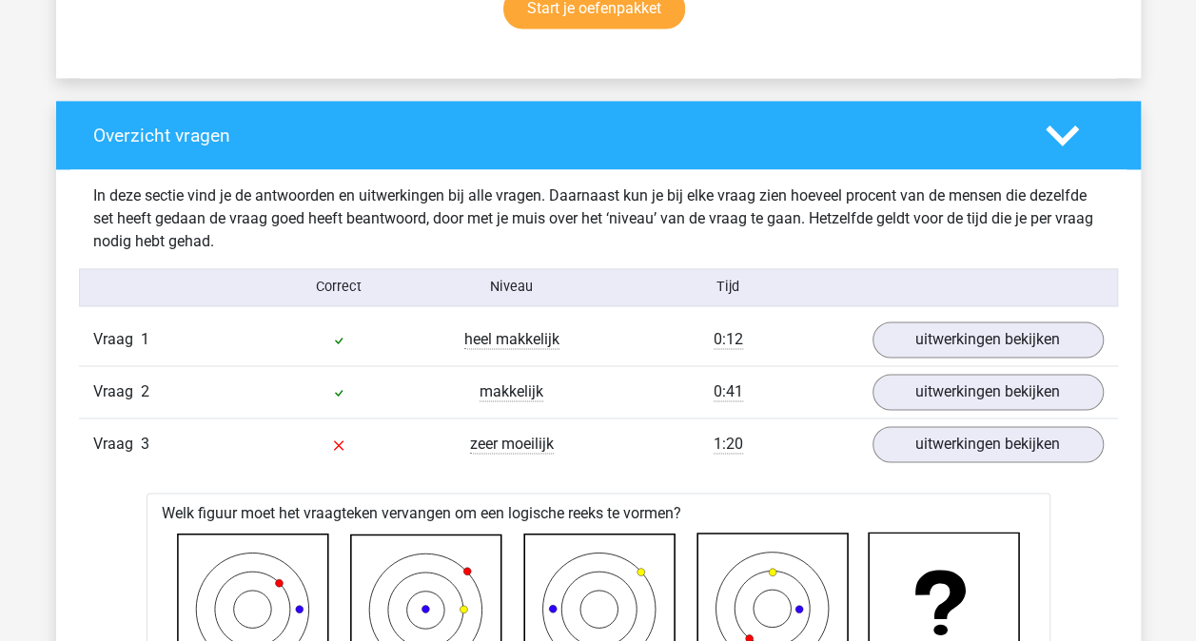
scroll to position [1332, 0]
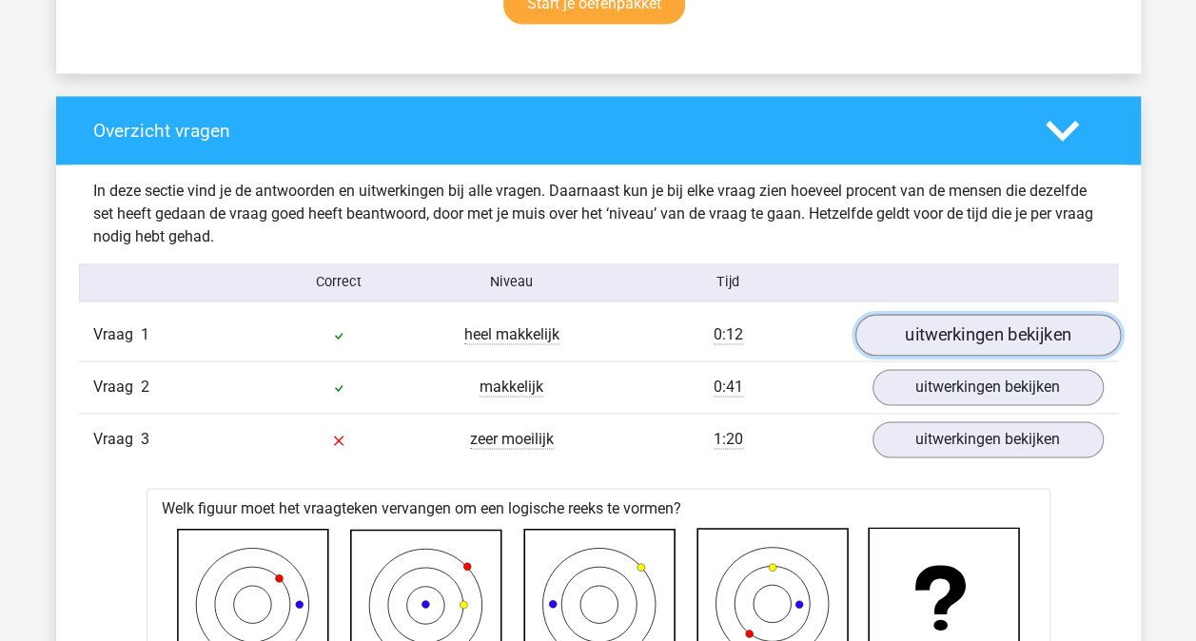
click at [1016, 328] on link "uitwerkingen bekijken" at bounding box center [988, 335] width 266 height 42
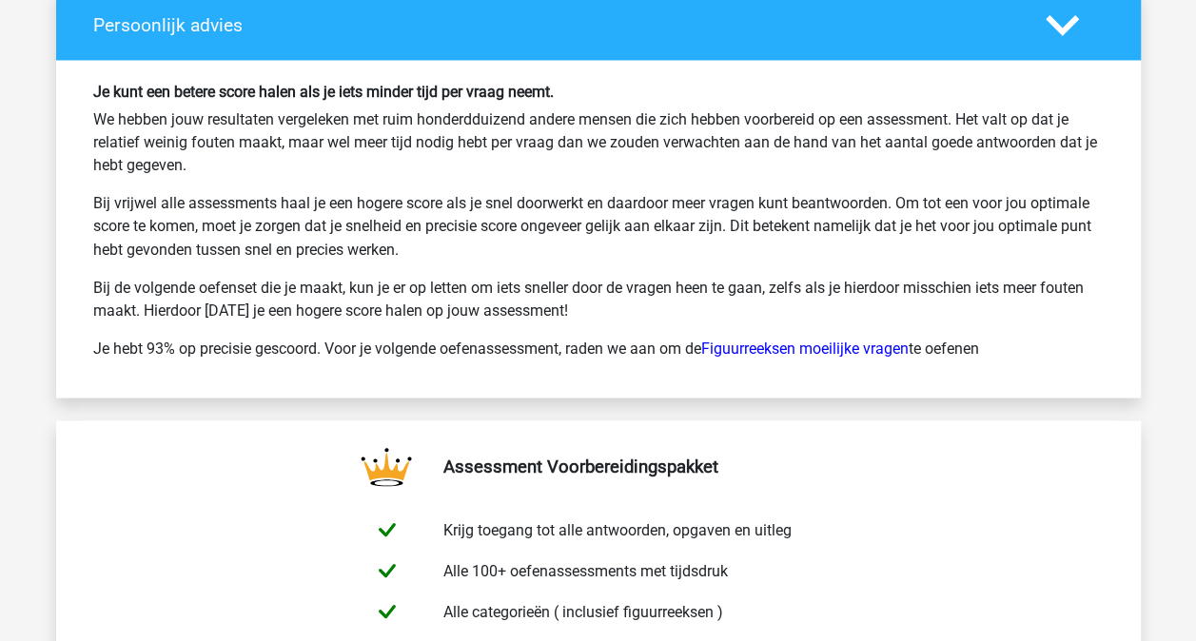
scroll to position [8755, 0]
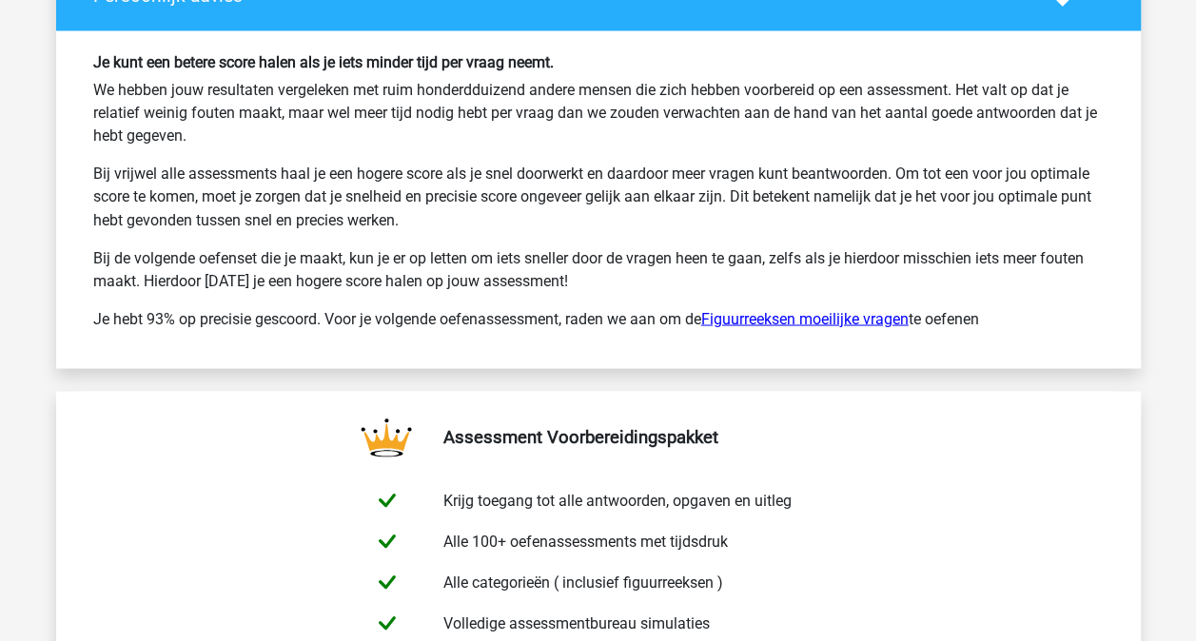
click at [790, 309] on link "Figuurreeksen moeilijke vragen" at bounding box center [804, 318] width 207 height 18
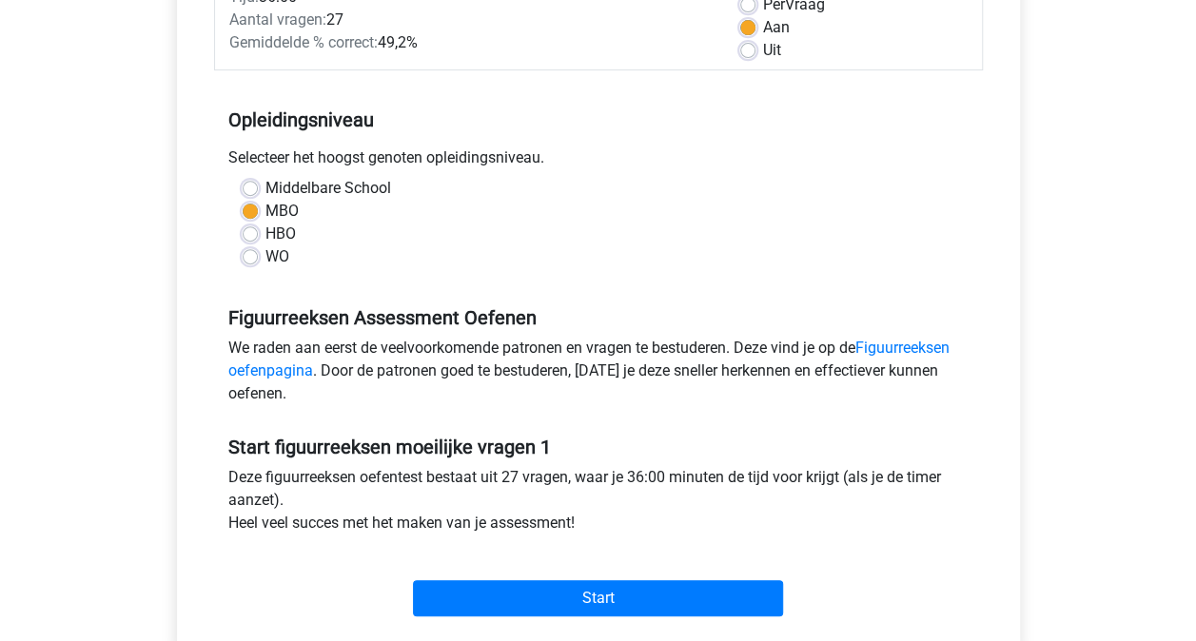
scroll to position [381, 0]
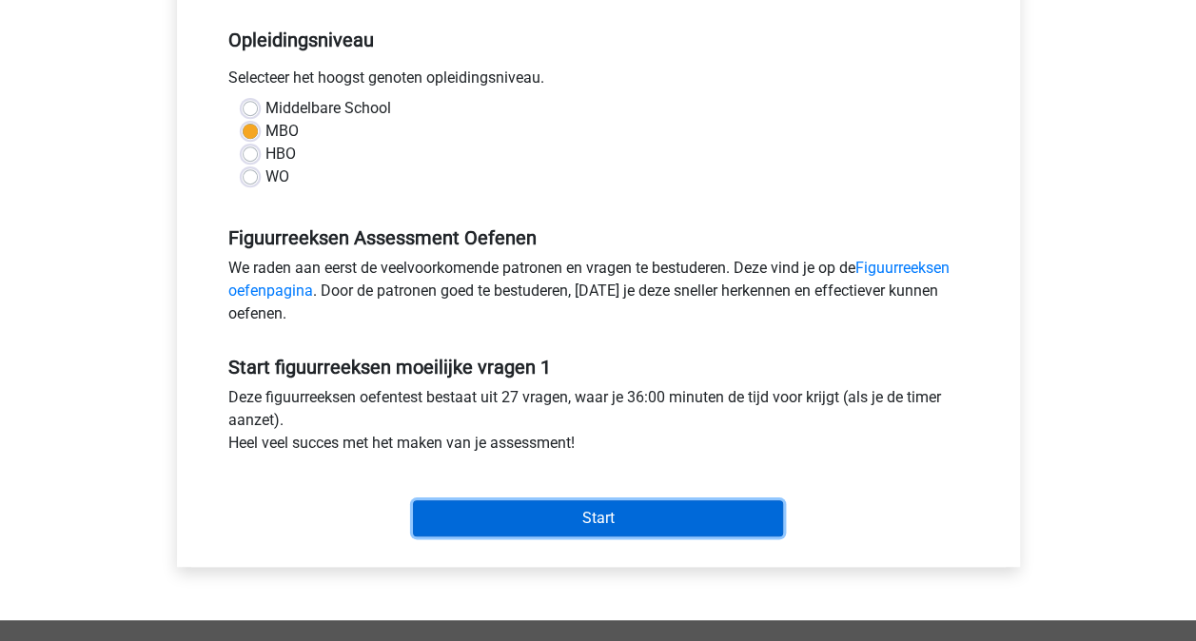
click at [611, 523] on input "Start" at bounding box center [598, 519] width 370 height 36
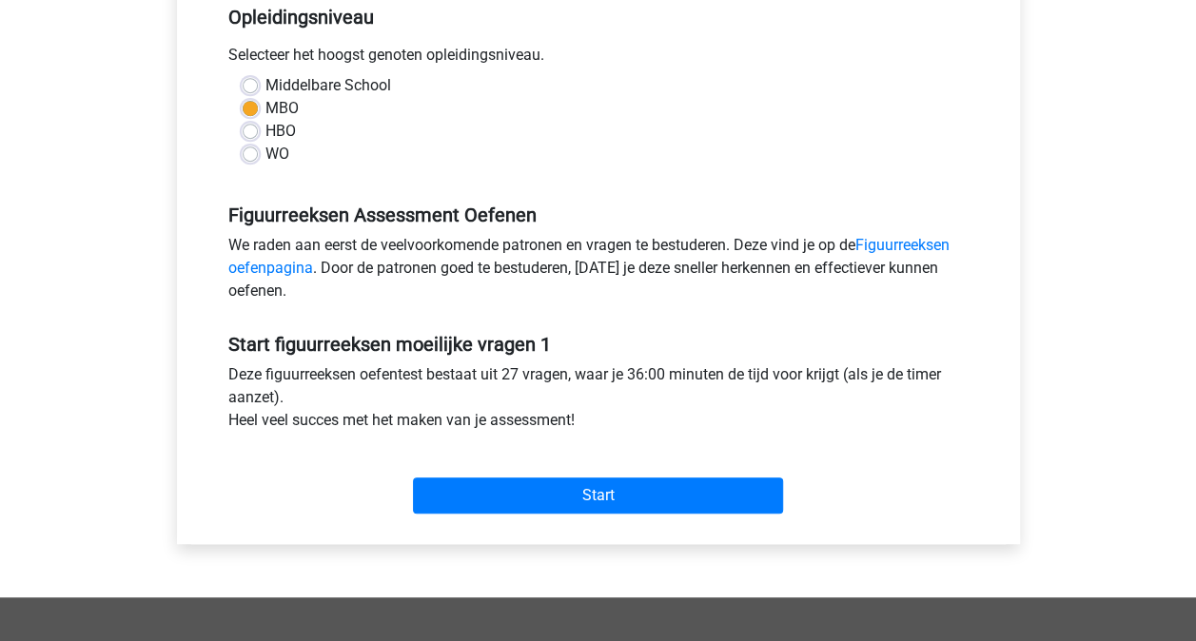
scroll to position [480, 0]
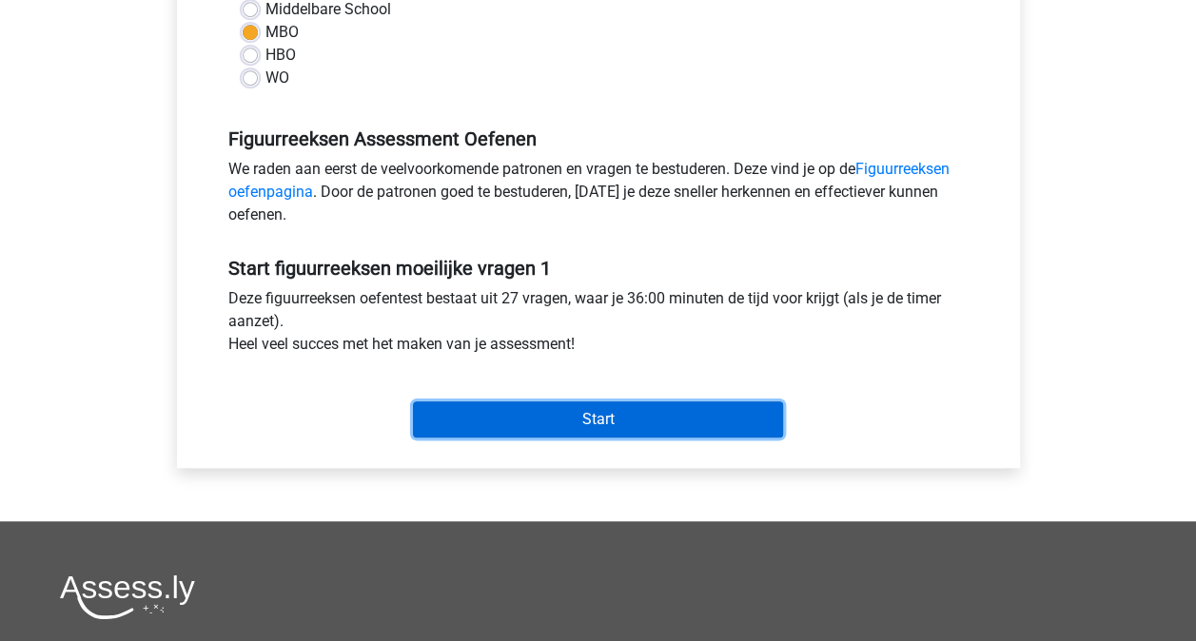
click at [580, 423] on input "Start" at bounding box center [598, 420] width 370 height 36
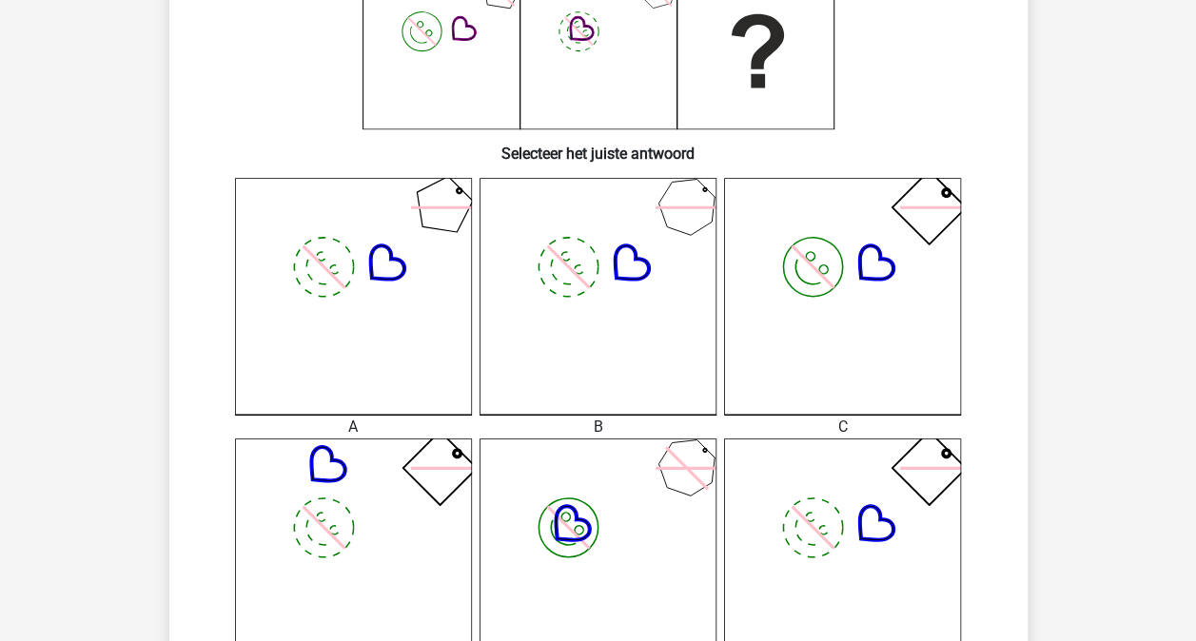
scroll to position [476, 0]
